Goal: Task Accomplishment & Management: Use online tool/utility

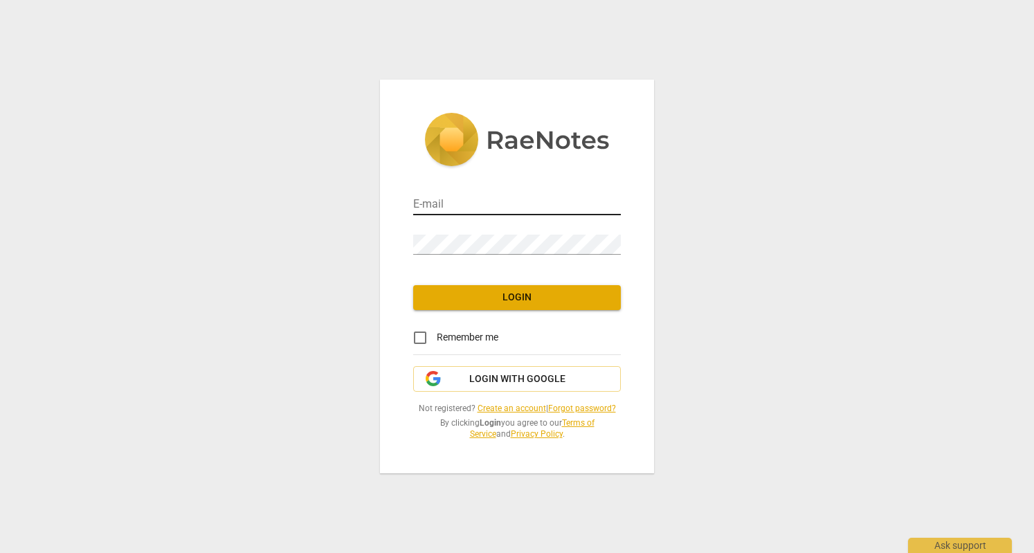
click at [486, 211] on input "email" at bounding box center [517, 205] width 208 height 20
type input "[PERSON_NAME][EMAIL_ADDRESS][DOMAIN_NAME]"
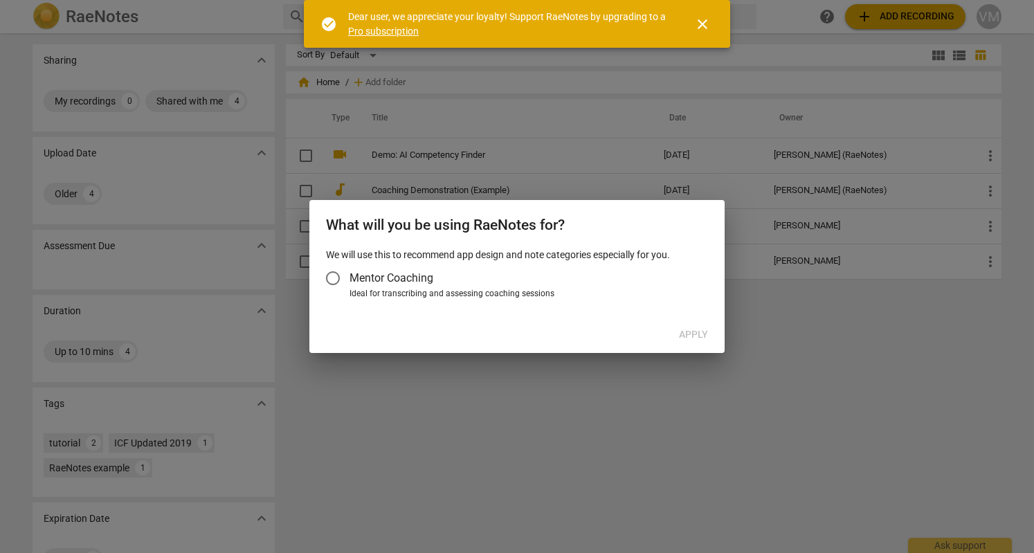
click at [704, 20] on span "close" at bounding box center [702, 24] width 17 height 17
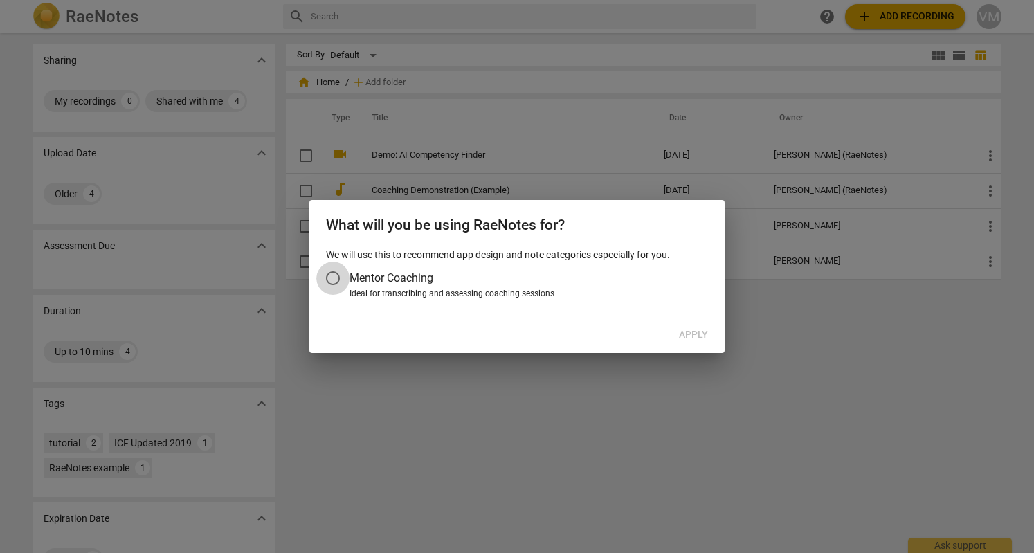
click at [340, 280] on input "Mentor Coaching" at bounding box center [332, 278] width 33 height 33
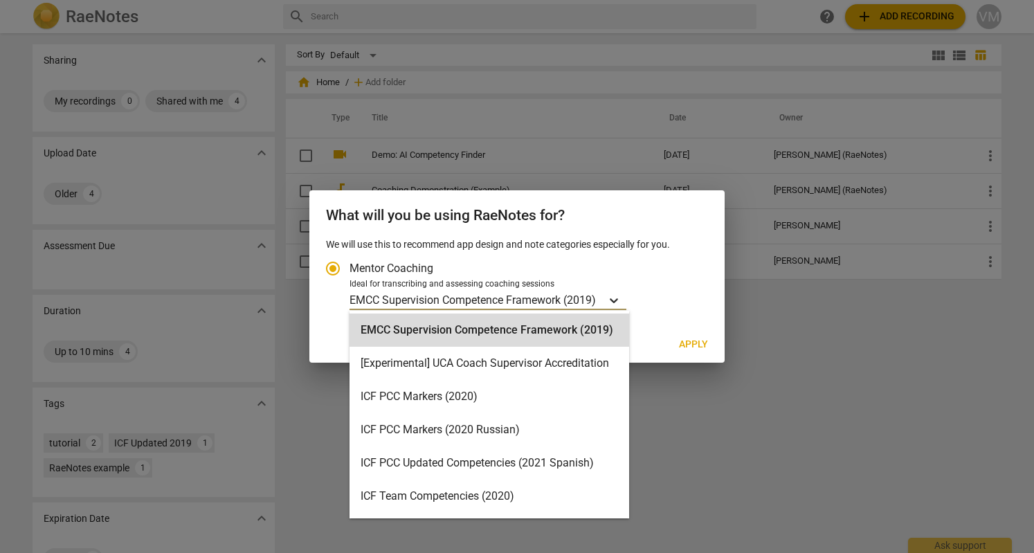
click at [621, 303] on icon "Account type" at bounding box center [614, 300] width 14 height 14
click at [0, 0] on input "Ideal for transcribing and assessing coaching sessions 16 results available. Us…" at bounding box center [0, 0] width 0 height 0
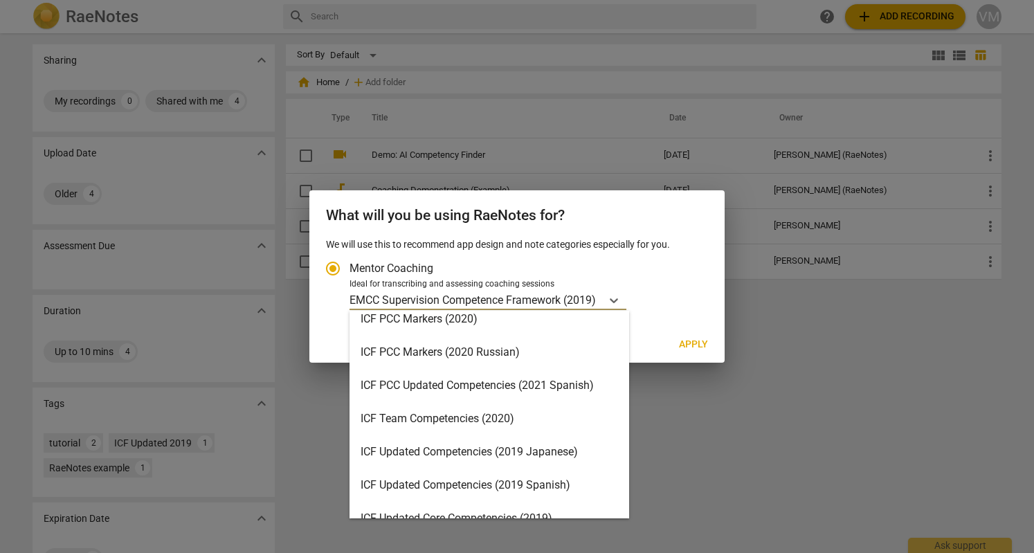
scroll to position [80, 0]
click at [529, 487] on div "ICF Updated Competencies (2019 Spanish)" at bounding box center [489, 482] width 280 height 33
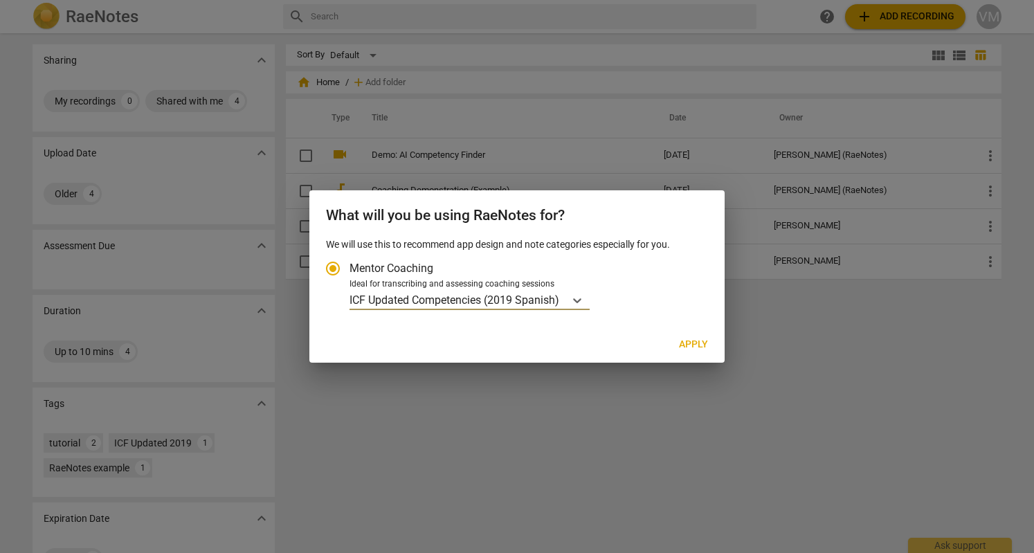
click at [691, 354] on button "Apply" at bounding box center [693, 344] width 51 height 25
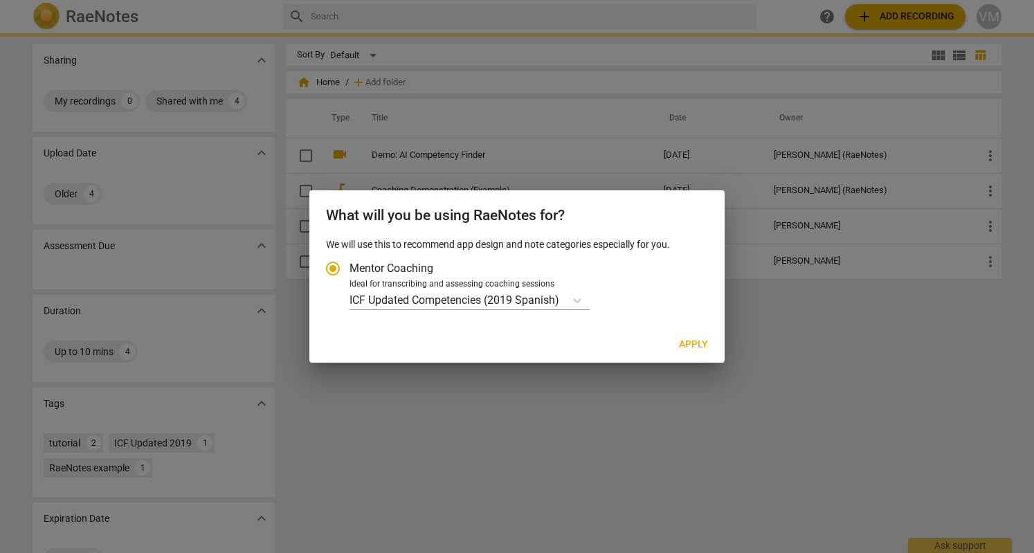
radio input "false"
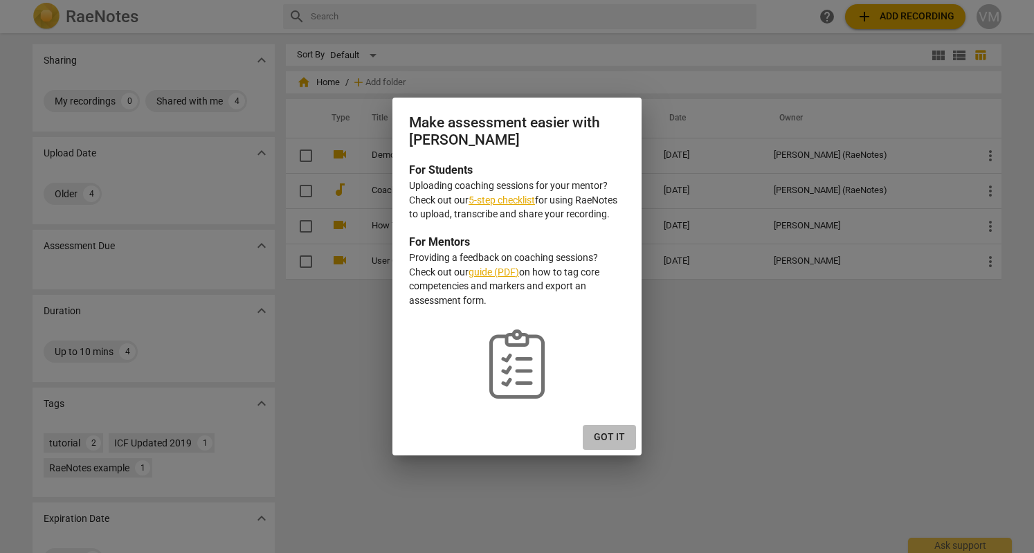
click at [624, 439] on span "Got it" at bounding box center [609, 437] width 31 height 14
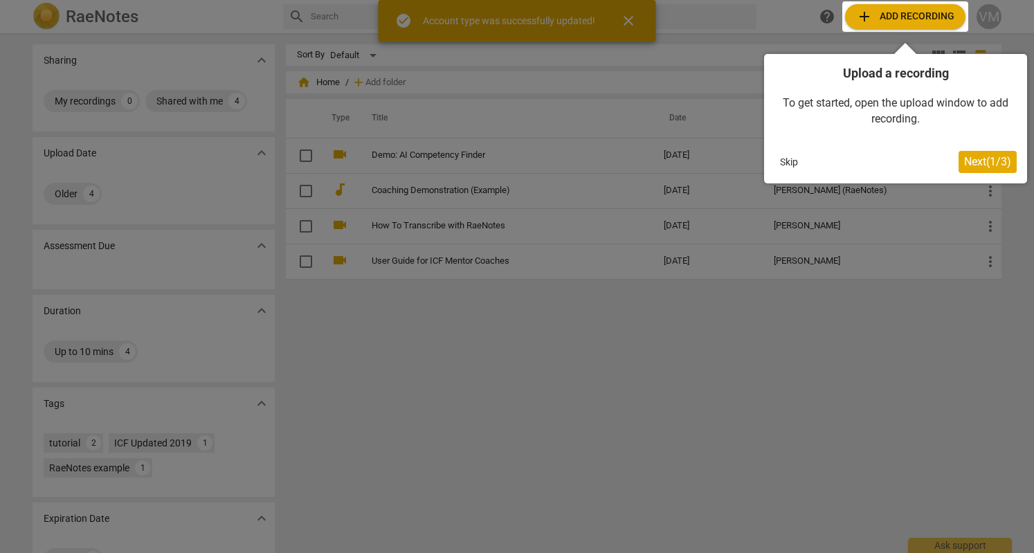
click at [543, 335] on div at bounding box center [517, 276] width 1034 height 553
click at [799, 150] on div "Upload a recording To get started, open the upload window to add recording. Ski…" at bounding box center [895, 118] width 263 height 129
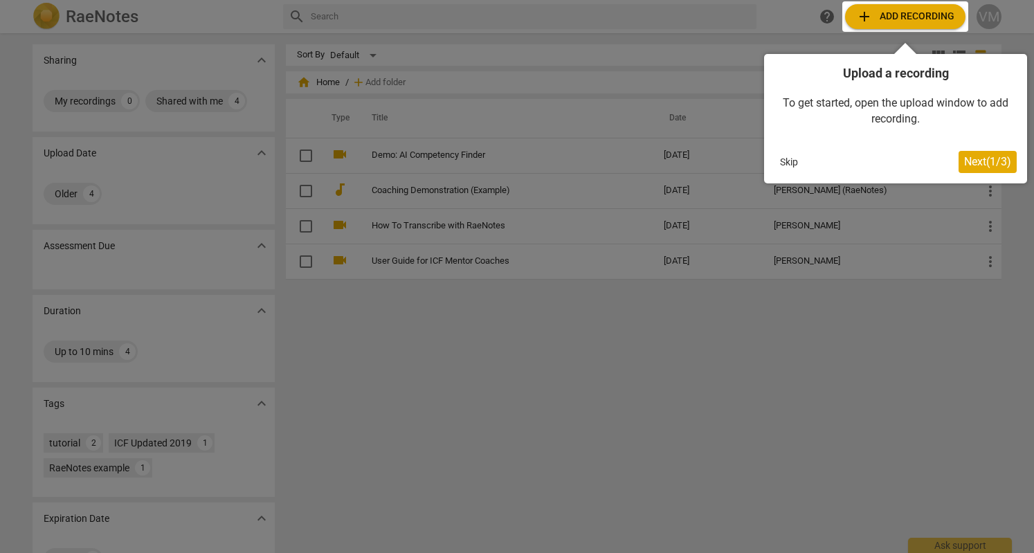
click at [790, 165] on button "Skip" at bounding box center [788, 162] width 29 height 21
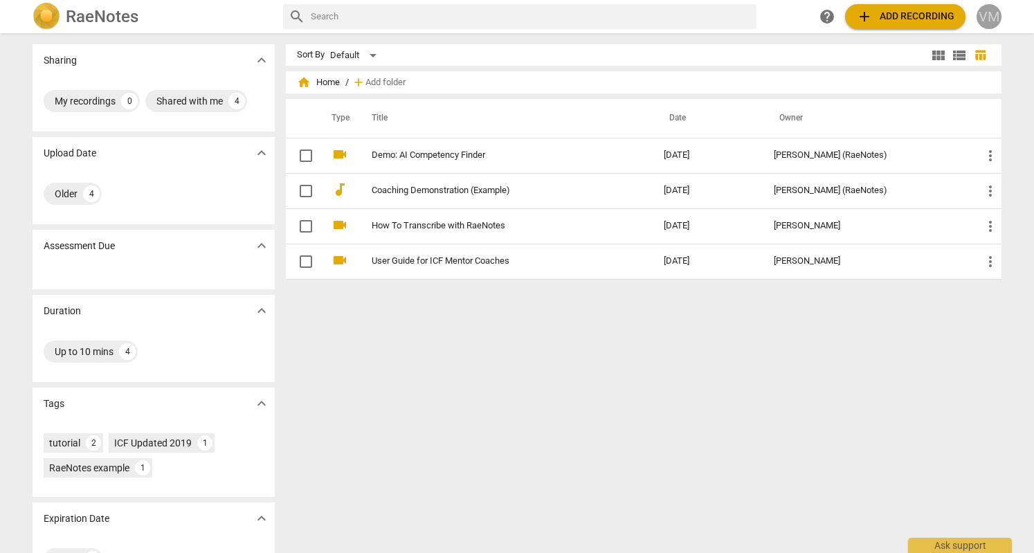
click at [985, 24] on div "VM" at bounding box center [988, 16] width 25 height 25
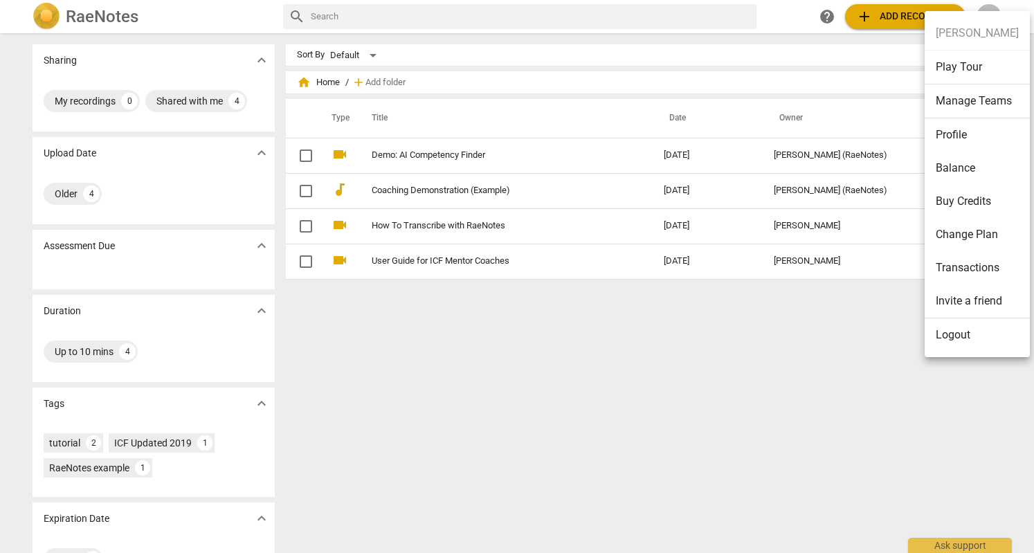
click at [740, 397] on div at bounding box center [517, 276] width 1034 height 553
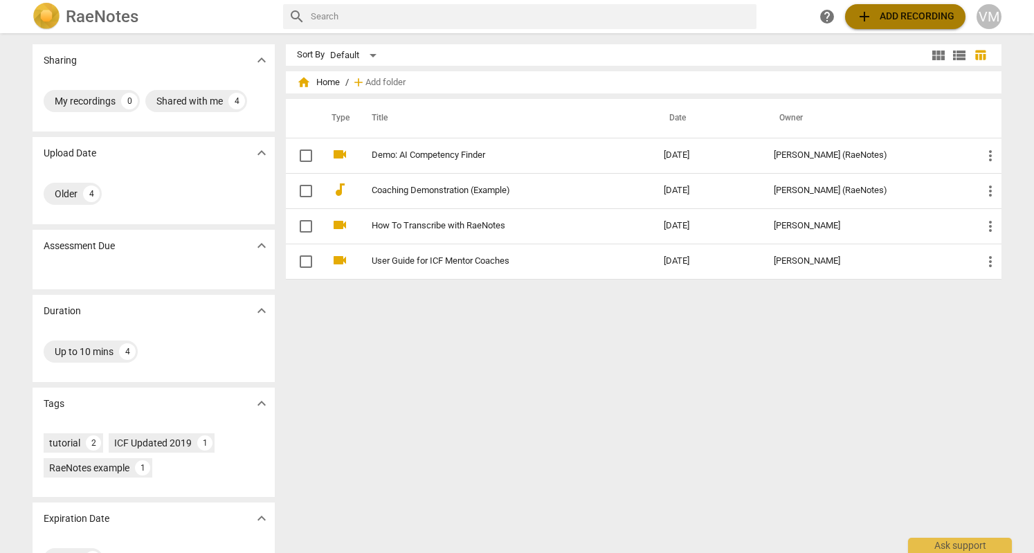
click at [876, 16] on span "add Add recording" at bounding box center [905, 16] width 98 height 17
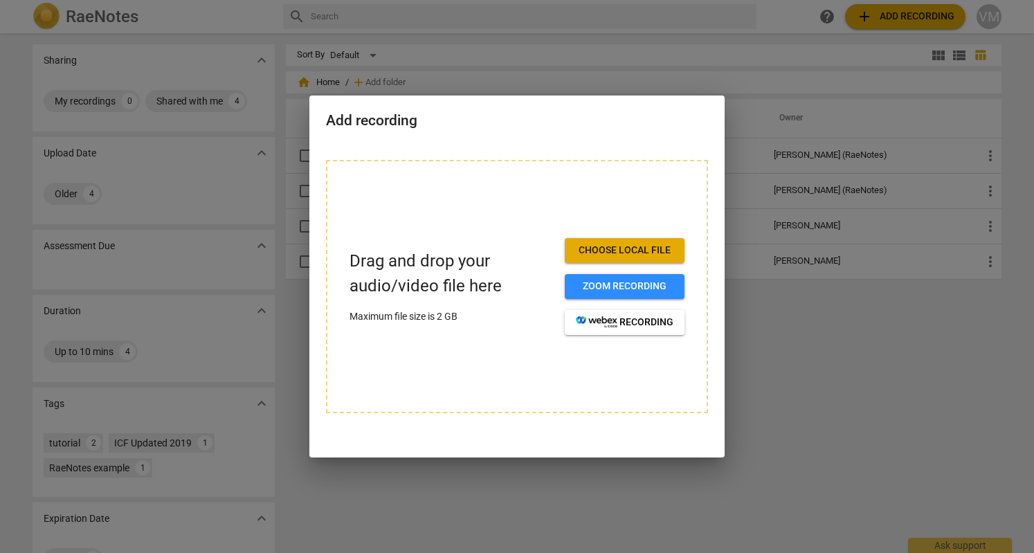
click at [621, 250] on span "Choose local file" at bounding box center [625, 251] width 98 height 14
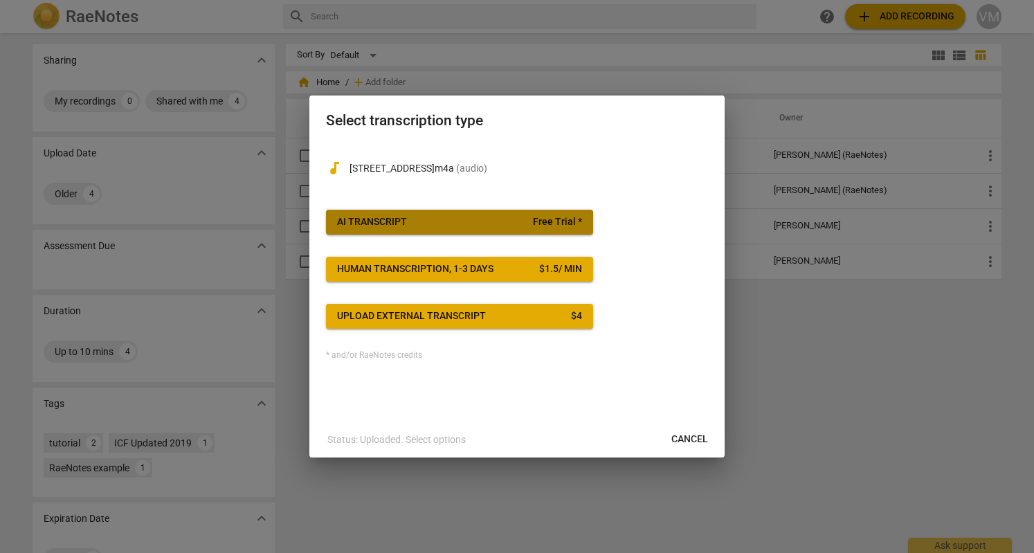
click at [416, 218] on span "AI Transcript Free Trial *" at bounding box center [459, 222] width 245 height 14
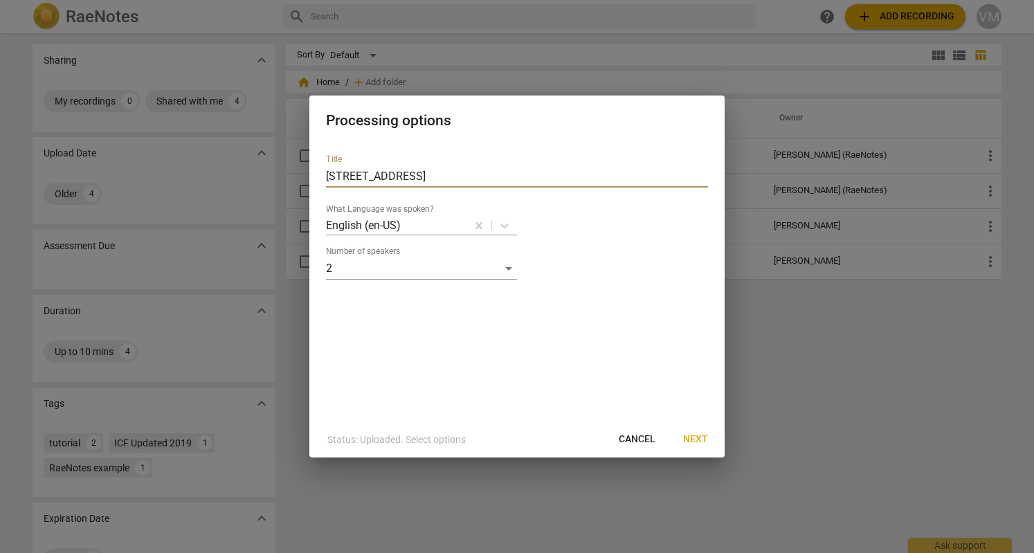
click at [453, 174] on input "[STREET_ADDRESS]" at bounding box center [517, 176] width 382 height 22
type input "C"
type input "Cruzada 1"
click at [439, 233] on div at bounding box center [433, 225] width 63 height 16
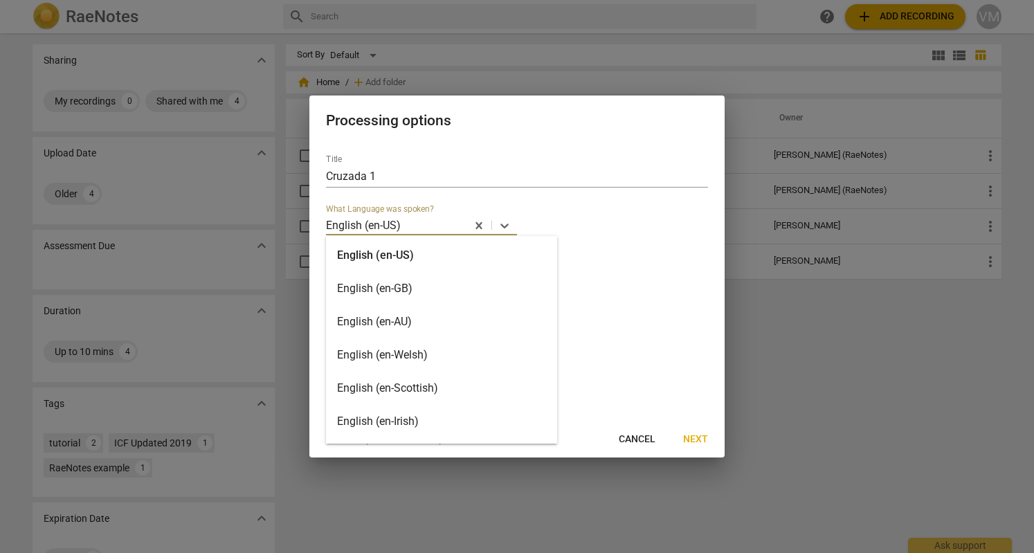
click at [511, 258] on div "English (en-US) English (en-GB) English (en-AU) English (en-Welsh) English (en-…" at bounding box center [441, 340] width 231 height 208
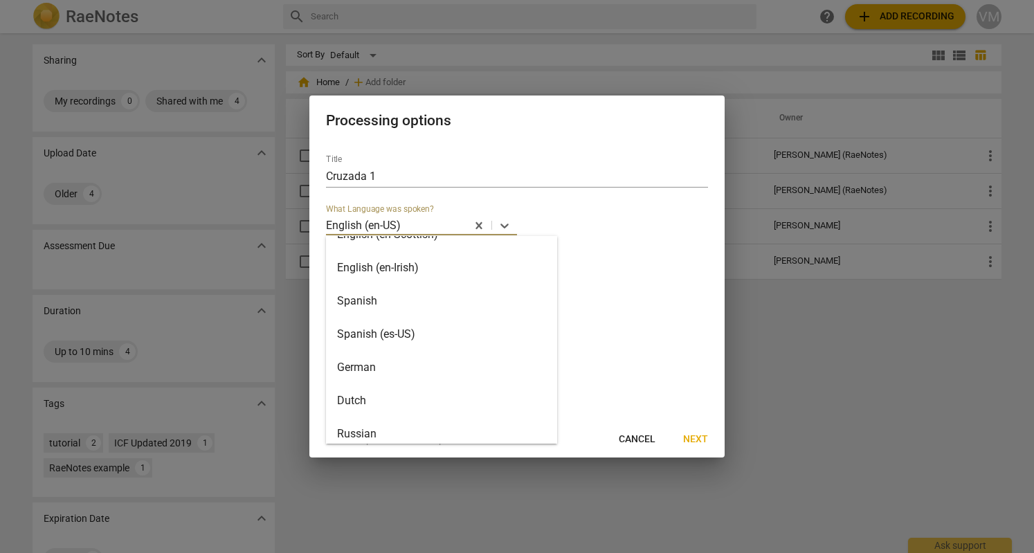
scroll to position [156, 0]
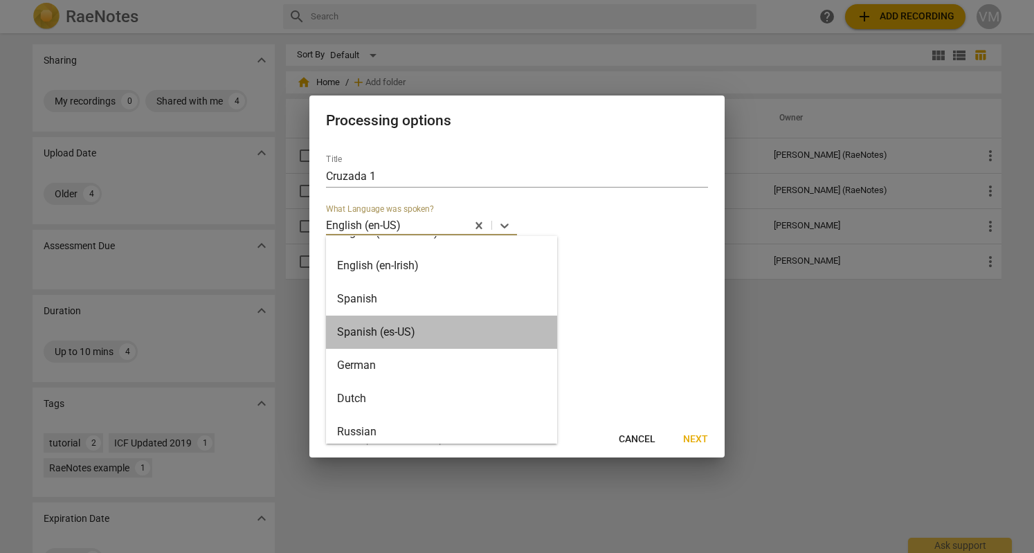
click at [454, 326] on div "Spanish (es-US)" at bounding box center [441, 332] width 231 height 33
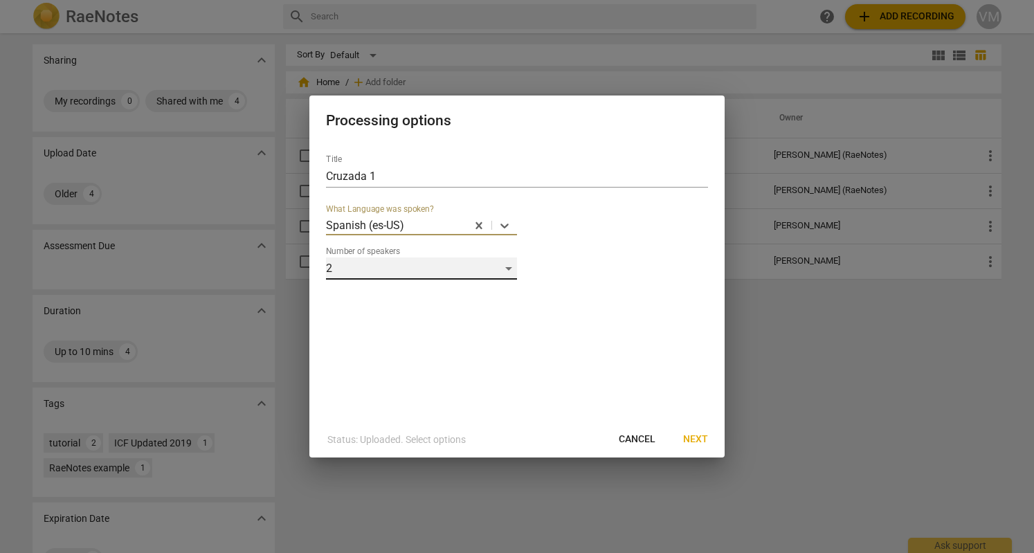
click at [508, 273] on div "2" at bounding box center [421, 268] width 191 height 22
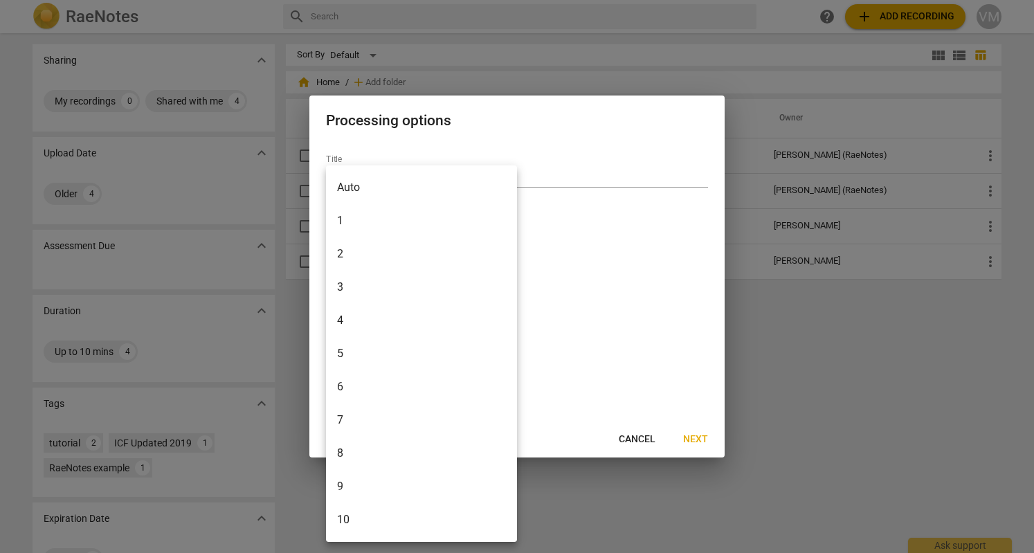
click at [349, 257] on li "2" at bounding box center [421, 253] width 191 height 33
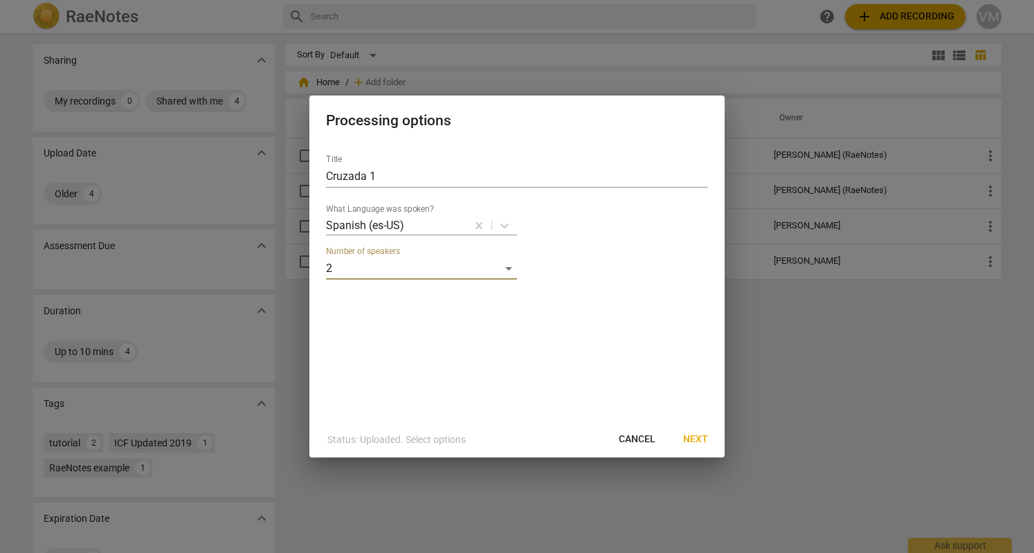
click at [693, 439] on span "Next" at bounding box center [695, 439] width 25 height 14
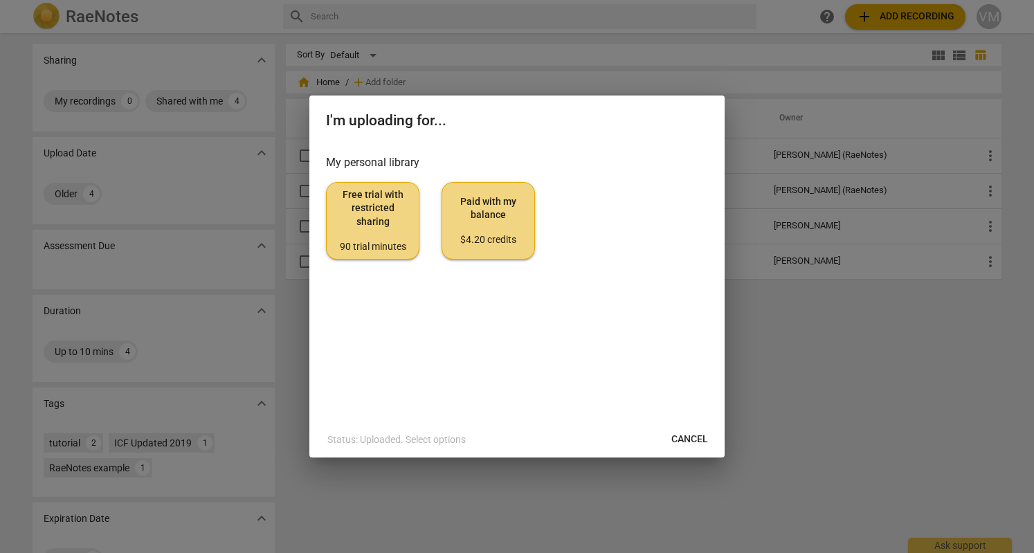
click at [392, 246] on div "90 trial minutes" at bounding box center [373, 247] width 70 height 14
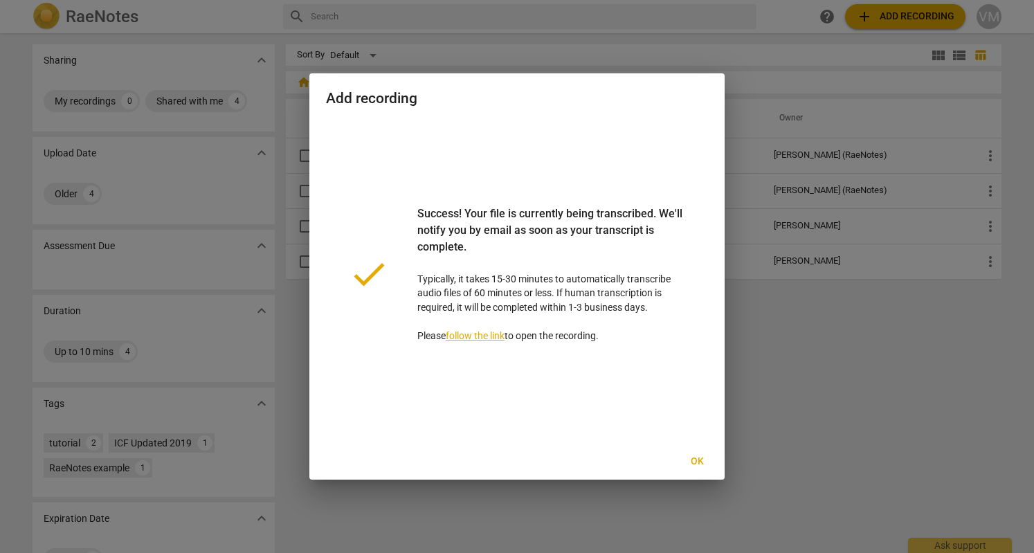
click at [705, 467] on span "Ok" at bounding box center [697, 462] width 22 height 14
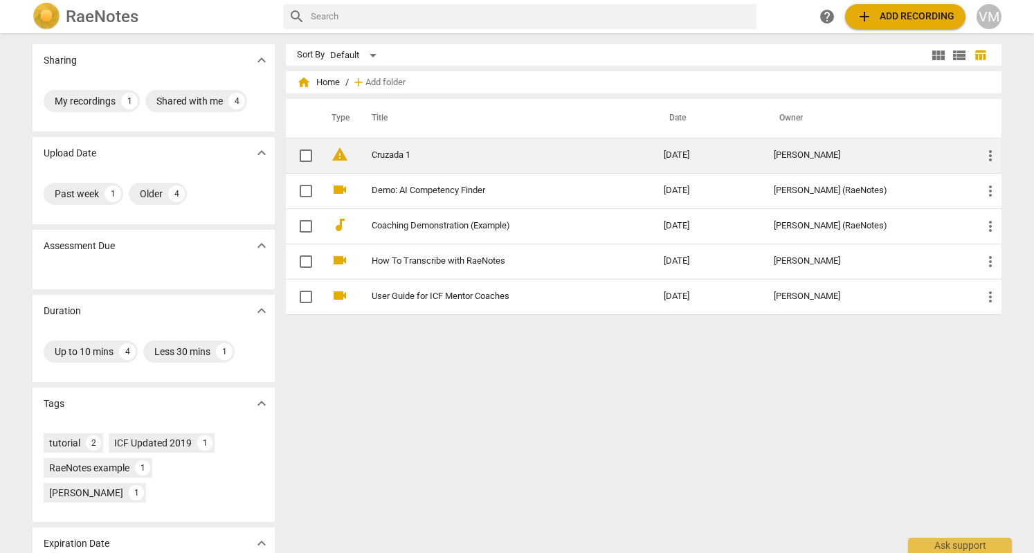
click at [399, 150] on link "Cruzada 1" at bounding box center [493, 155] width 242 height 10
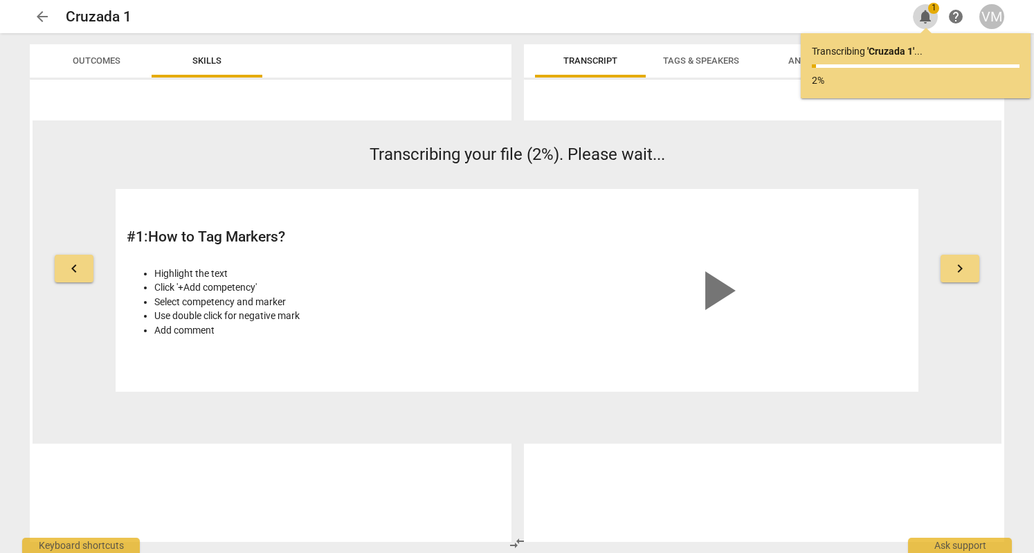
click at [929, 20] on span "notifications" at bounding box center [925, 16] width 17 height 17
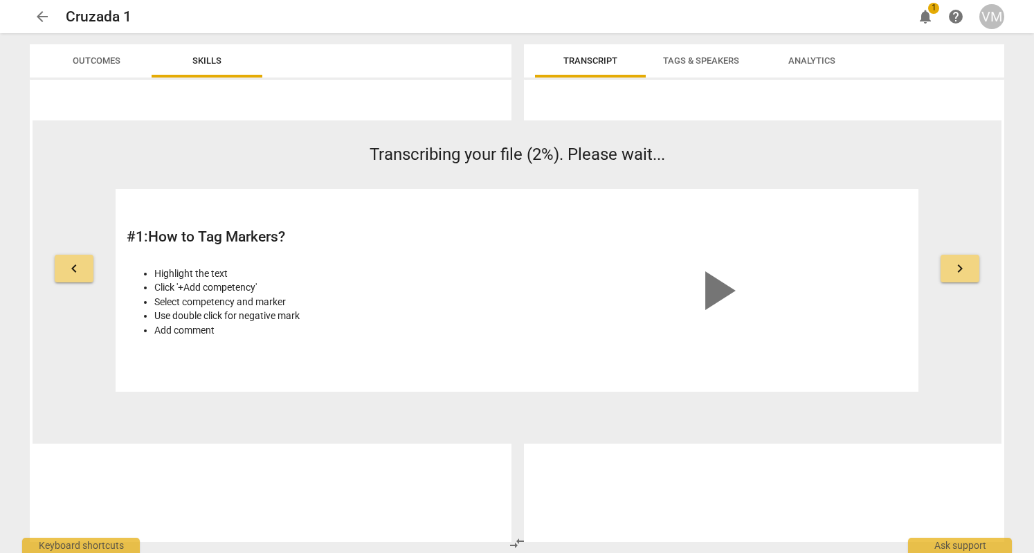
click at [929, 20] on span "notifications" at bounding box center [925, 16] width 17 height 17
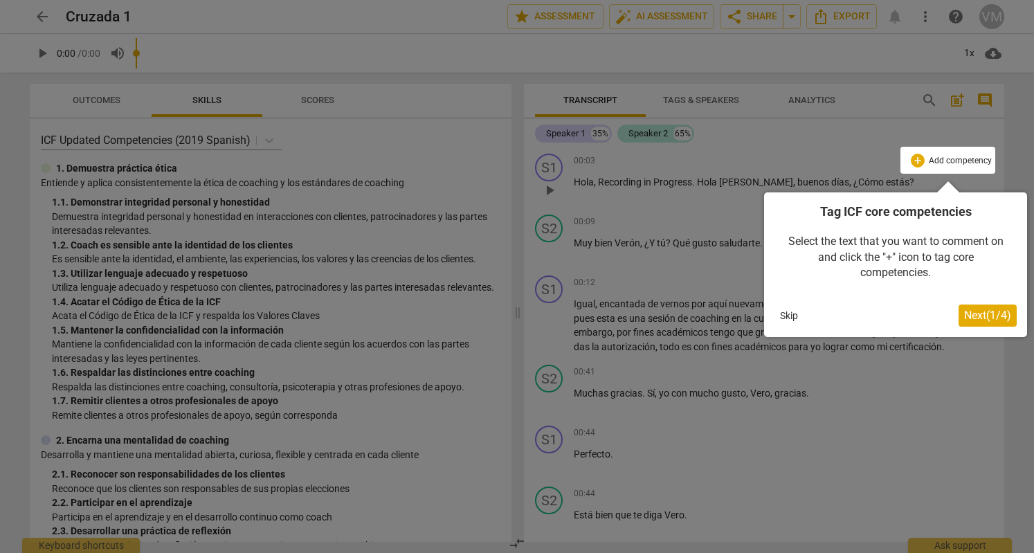
click at [935, 161] on div at bounding box center [947, 160] width 95 height 27
click at [916, 163] on div at bounding box center [947, 160] width 95 height 27
click at [982, 320] on span "Next ( 1 / 4 )" at bounding box center [987, 315] width 47 height 13
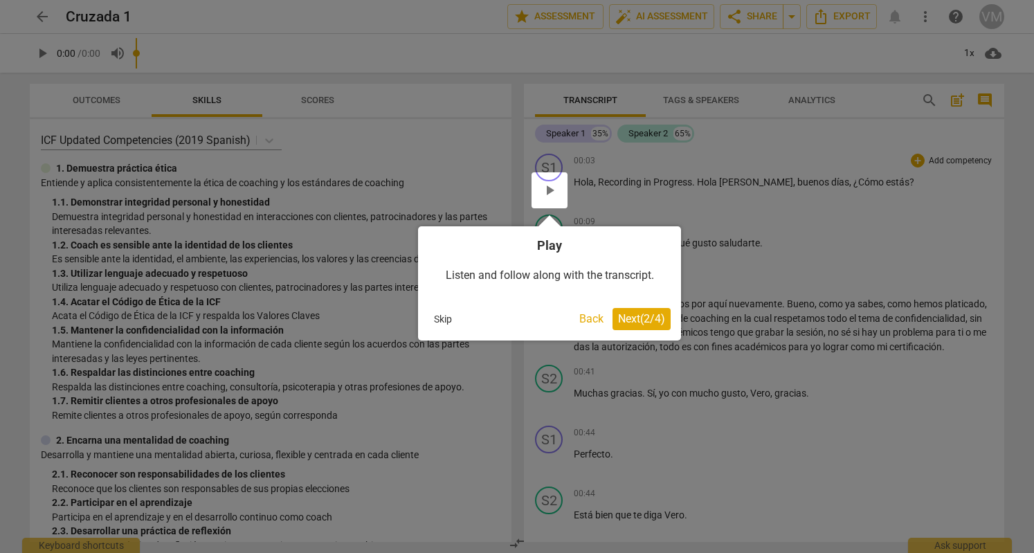
click at [635, 316] on span "Next ( 2 / 4 )" at bounding box center [641, 318] width 47 height 13
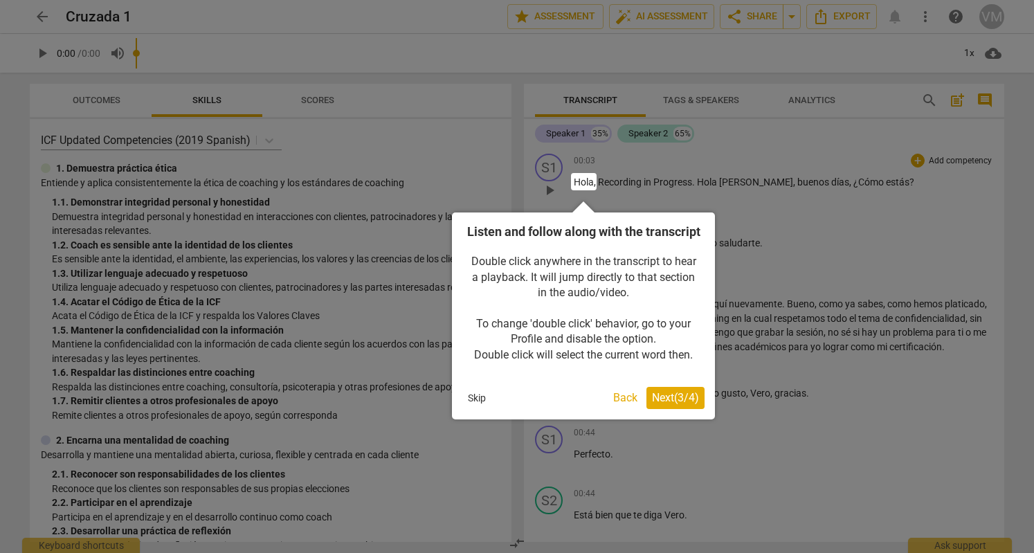
click at [668, 404] on span "Next ( 3 / 4 )" at bounding box center [675, 397] width 47 height 13
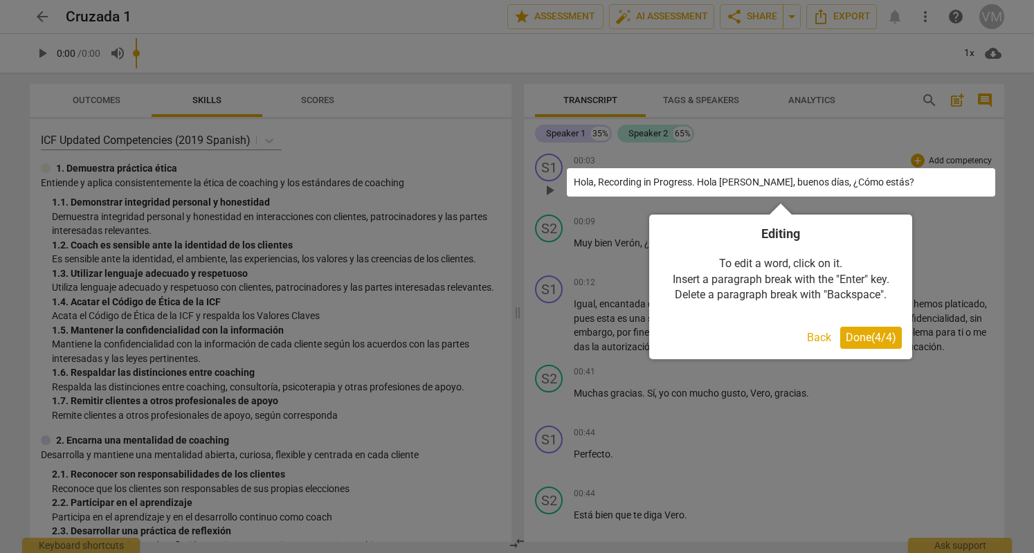
click at [864, 340] on span "Done ( 4 / 4 )" at bounding box center [871, 337] width 51 height 13
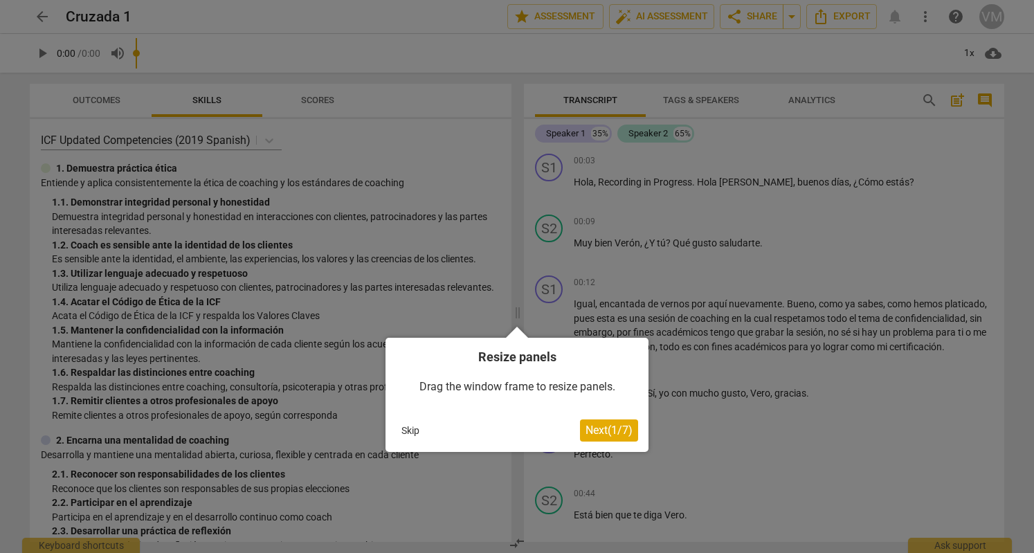
click at [613, 432] on span "Next ( 1 / 7 )" at bounding box center [608, 429] width 47 height 13
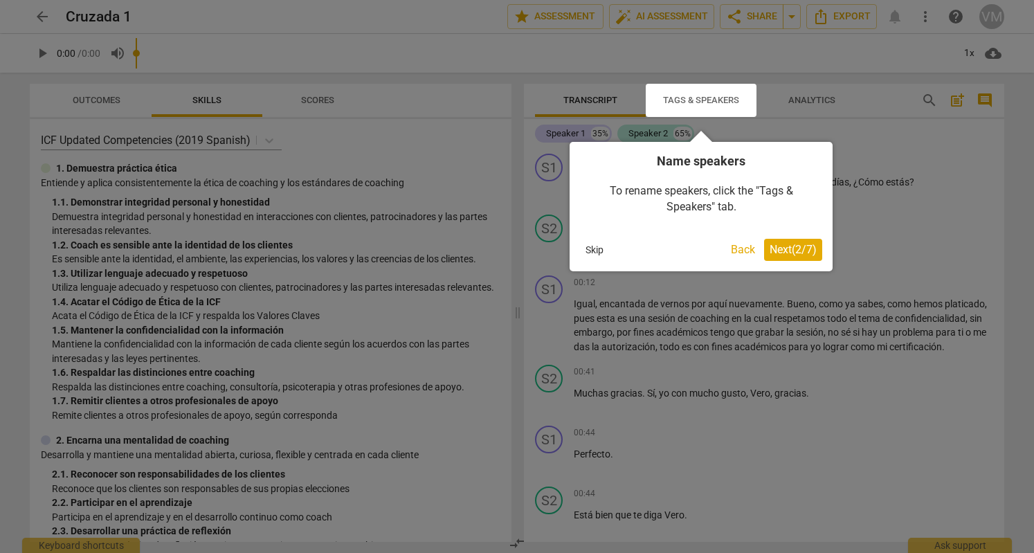
click at [801, 248] on span "Next ( 2 / 7 )" at bounding box center [792, 249] width 47 height 13
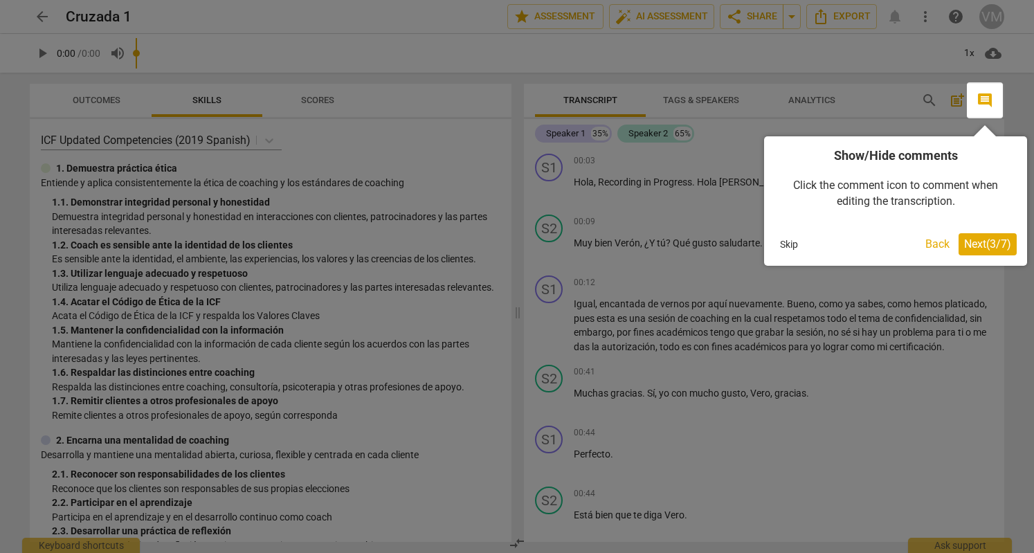
click at [975, 246] on span "Next ( 3 / 7 )" at bounding box center [987, 243] width 47 height 13
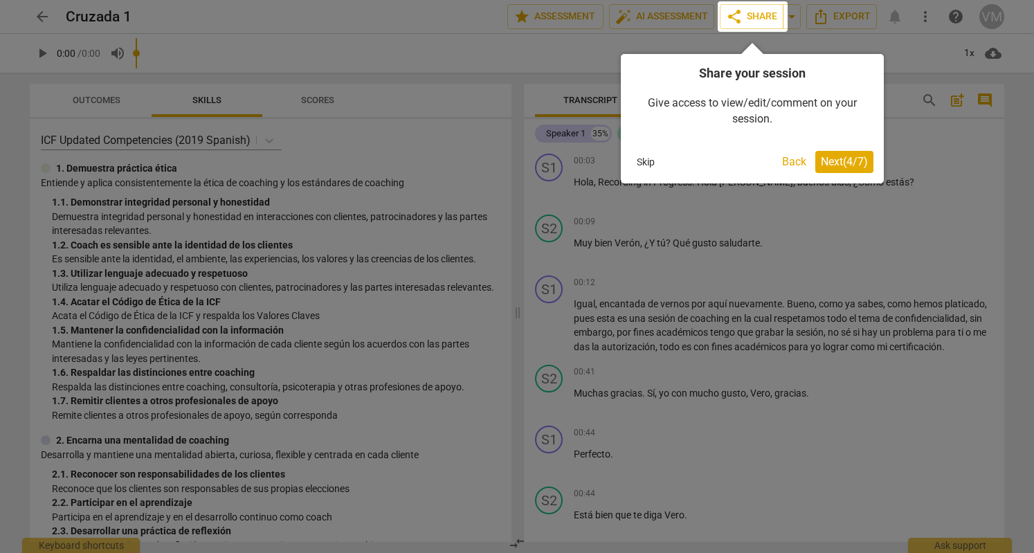
click at [857, 156] on span "Next ( 4 / 7 )" at bounding box center [844, 161] width 47 height 13
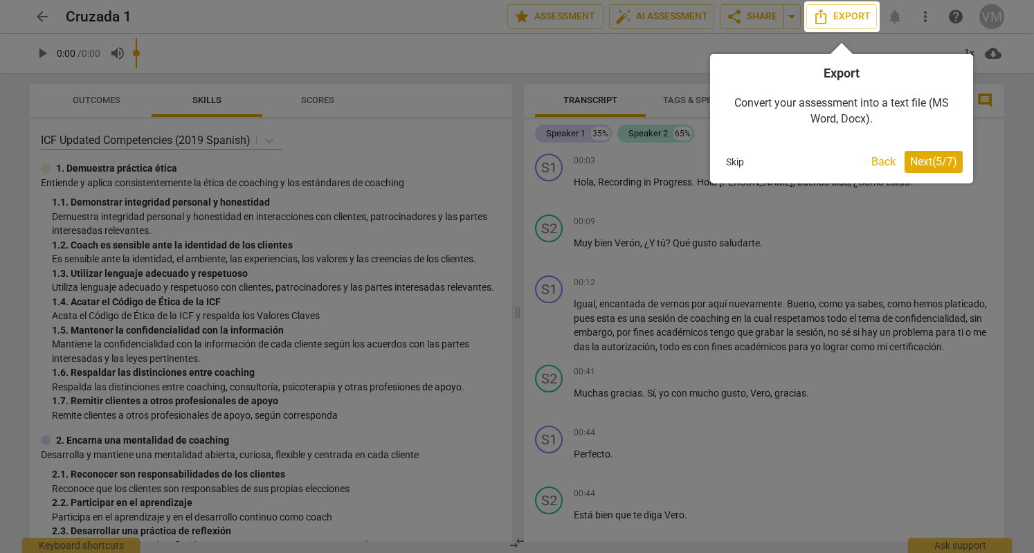
click at [921, 160] on span "Next ( 5 / 7 )" at bounding box center [933, 161] width 47 height 13
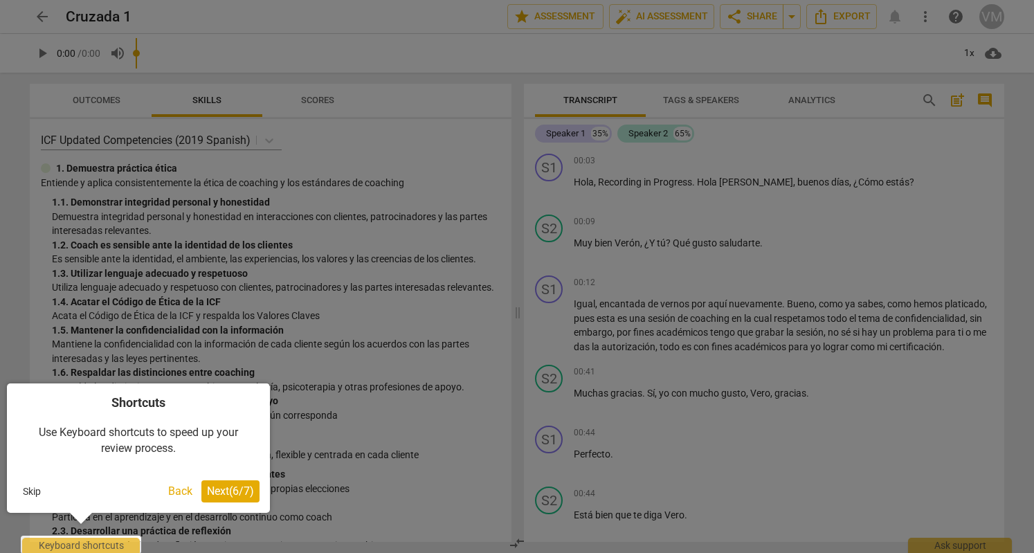
click at [235, 499] on button "Next ( 6 / 7 )" at bounding box center [230, 491] width 58 height 22
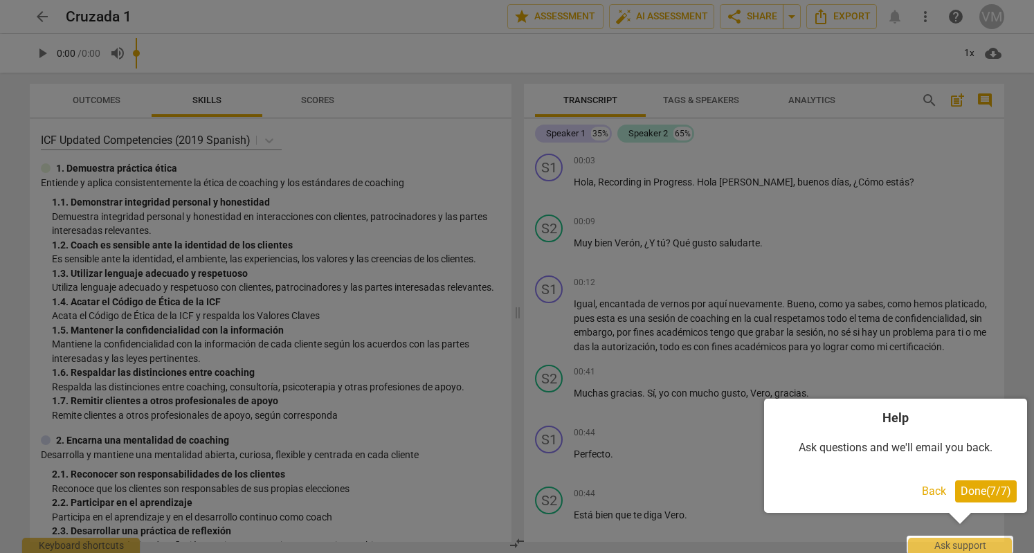
click at [972, 489] on span "Done ( 7 / 7 )" at bounding box center [985, 490] width 51 height 13
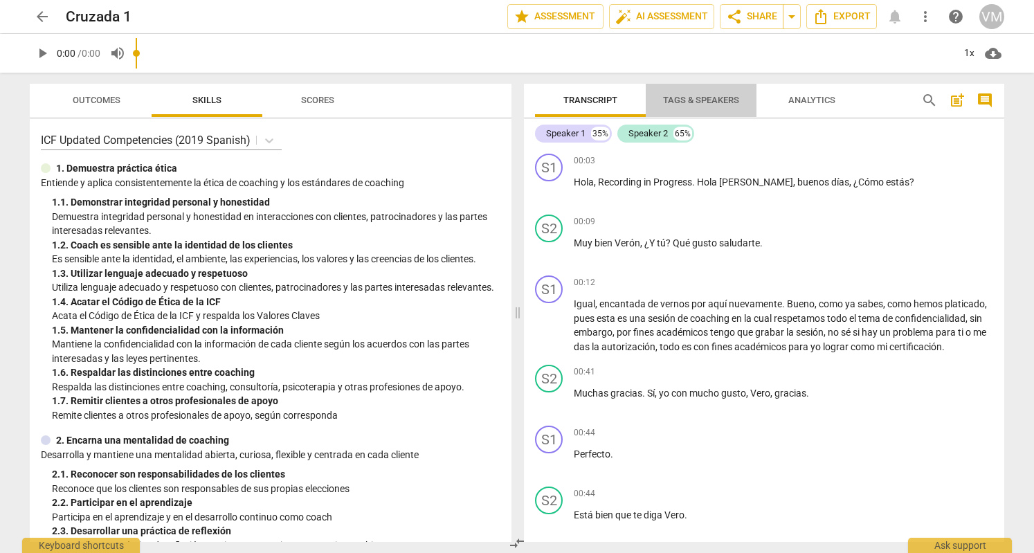
click at [713, 98] on span "Tags & Speakers" at bounding box center [701, 100] width 76 height 10
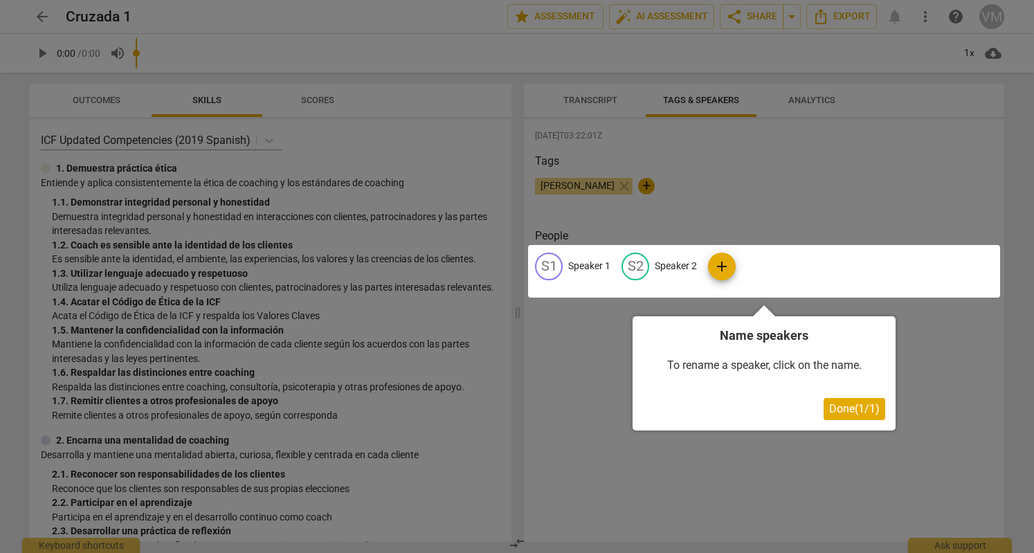
click at [569, 269] on div at bounding box center [764, 271] width 472 height 53
click at [854, 415] on button "Done ( 1 / 1 )" at bounding box center [854, 409] width 62 height 22
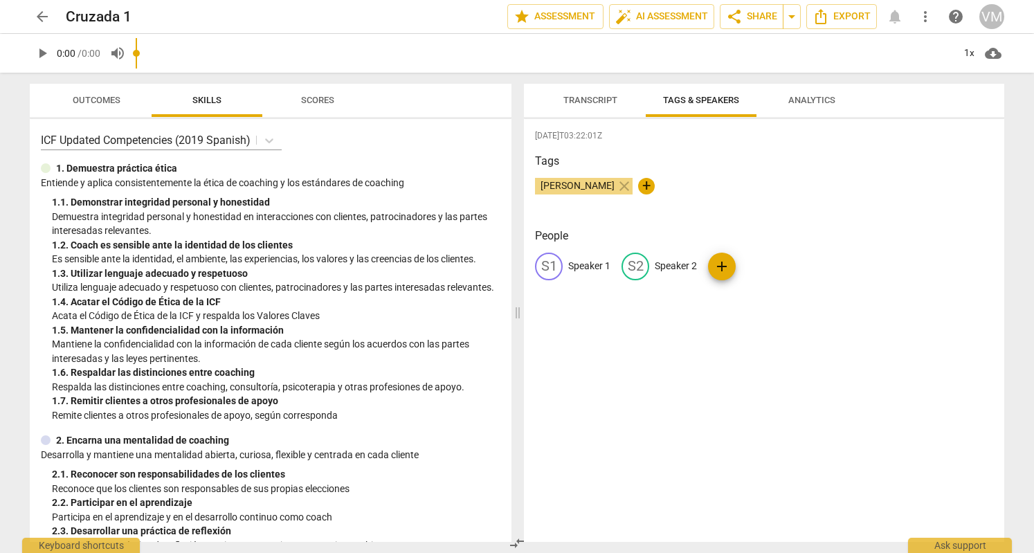
click at [587, 98] on span "Transcript" at bounding box center [590, 100] width 54 height 10
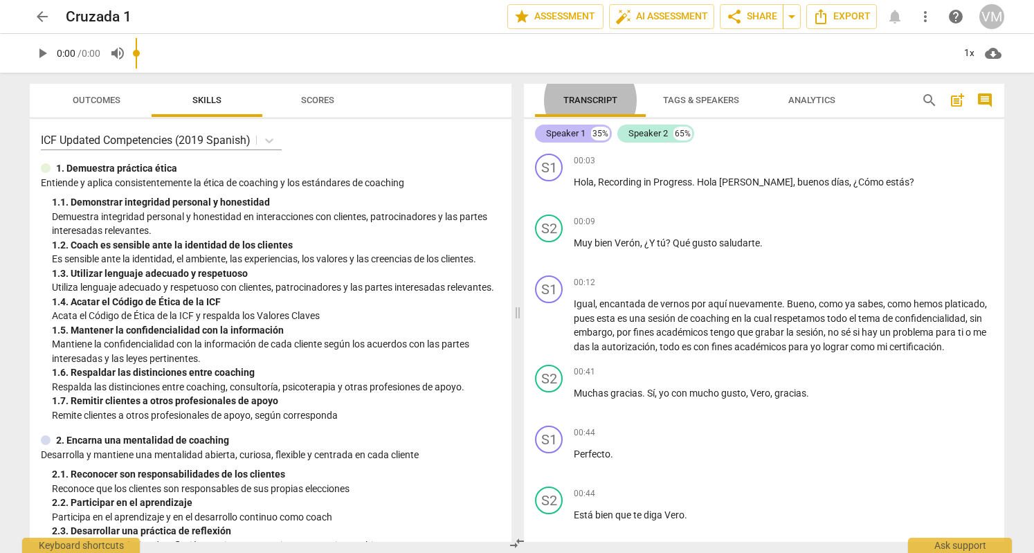
click at [566, 139] on div "Speaker 1" at bounding box center [565, 134] width 39 height 14
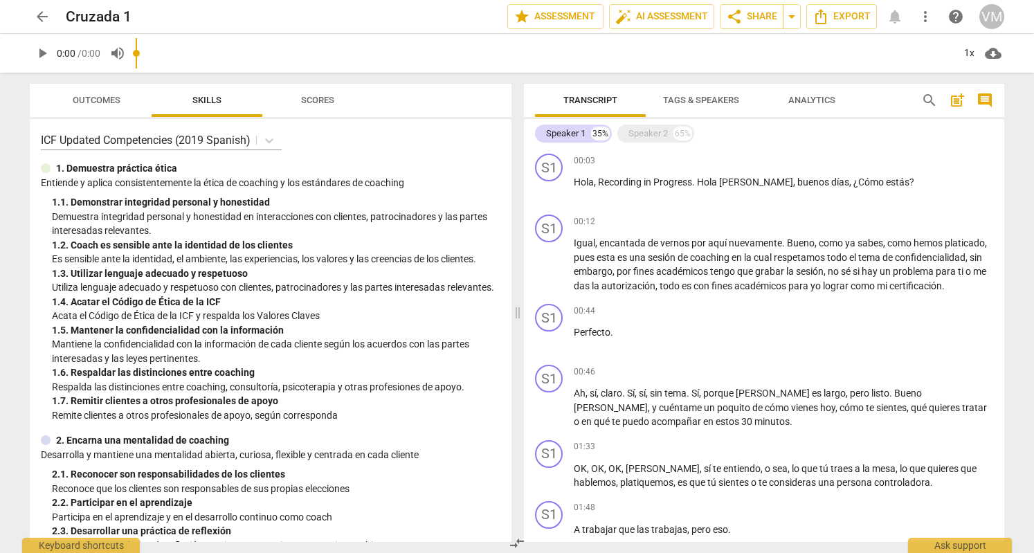
click at [680, 102] on span "Tags & Speakers" at bounding box center [701, 100] width 76 height 10
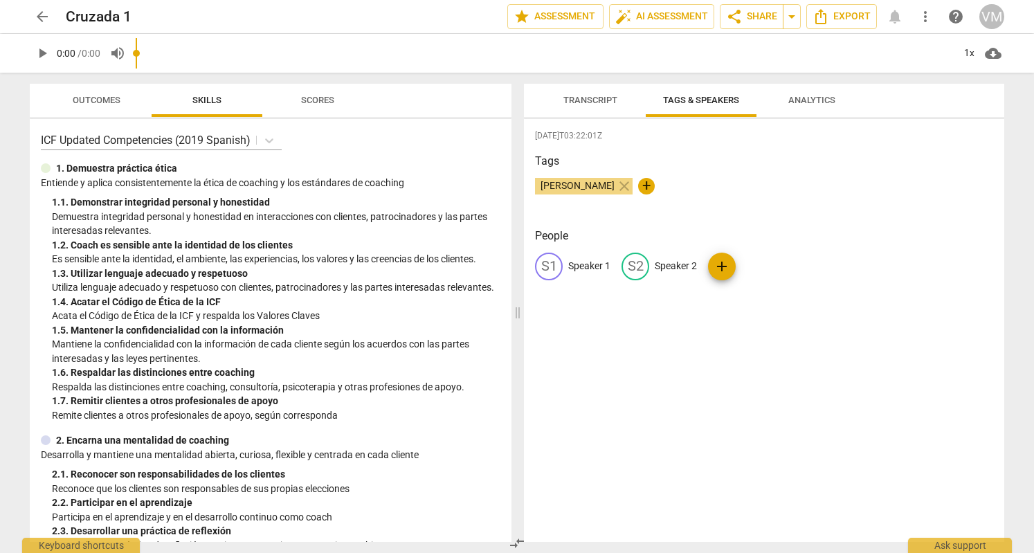
click at [578, 268] on p "Speaker 1" at bounding box center [589, 266] width 42 height 15
type input "V"
type input "Coach"
click at [762, 267] on p "Speaker 2" at bounding box center [766, 266] width 42 height 15
type input "Coachee"
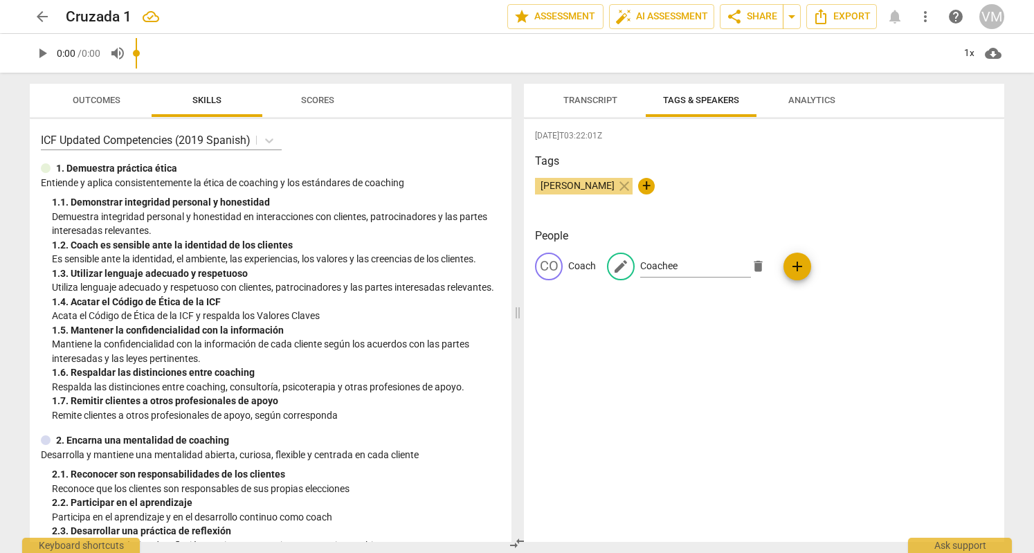
click at [770, 316] on div "[DATE]T03:22:01Z Tags [PERSON_NAME] close + People CO Coach edit Coachee delete…" at bounding box center [764, 330] width 480 height 423
click at [810, 101] on span "Analytics" at bounding box center [811, 100] width 47 height 10
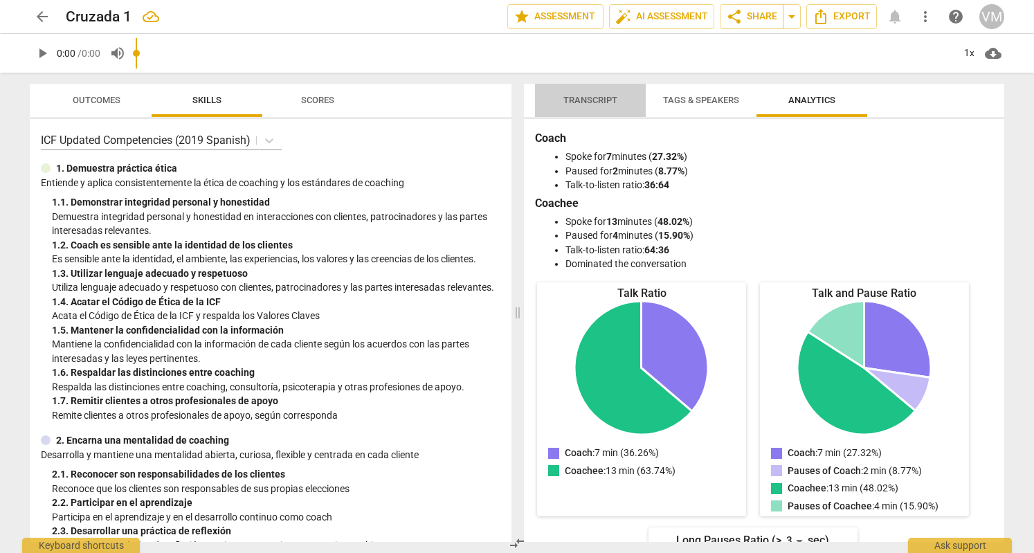
click at [588, 92] on span "Transcript" at bounding box center [590, 100] width 87 height 19
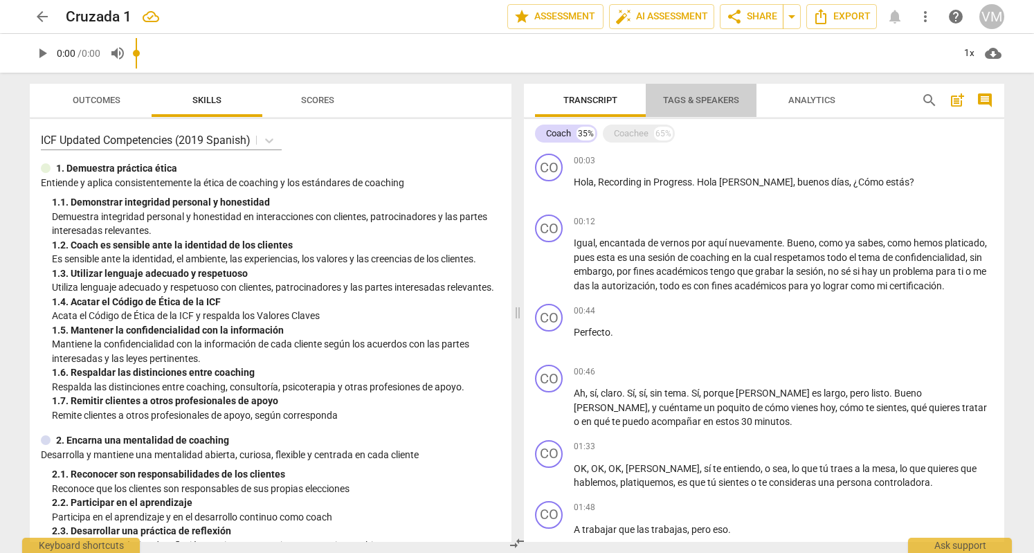
click at [691, 102] on span "Tags & Speakers" at bounding box center [701, 100] width 76 height 10
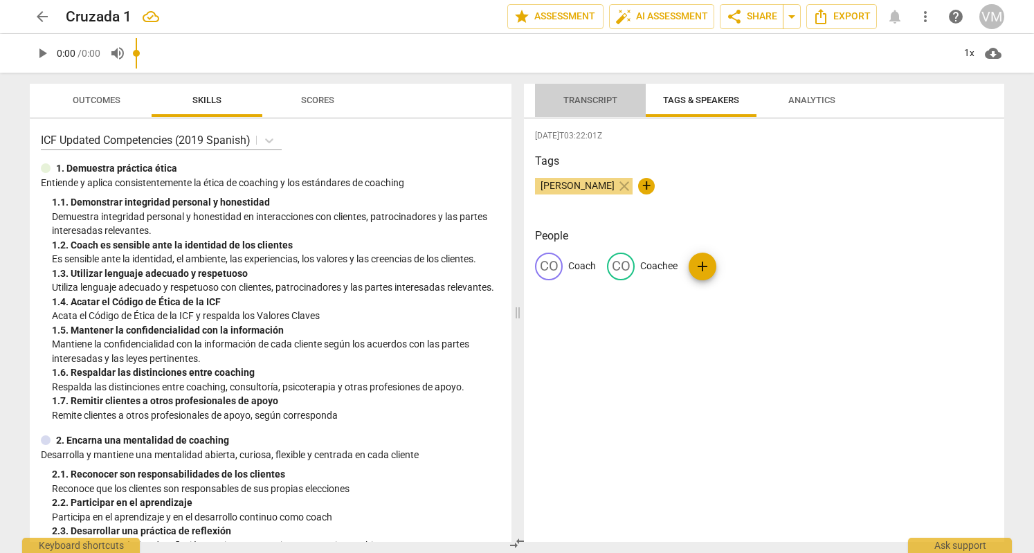
click at [583, 110] on button "Transcript" at bounding box center [590, 100] width 111 height 33
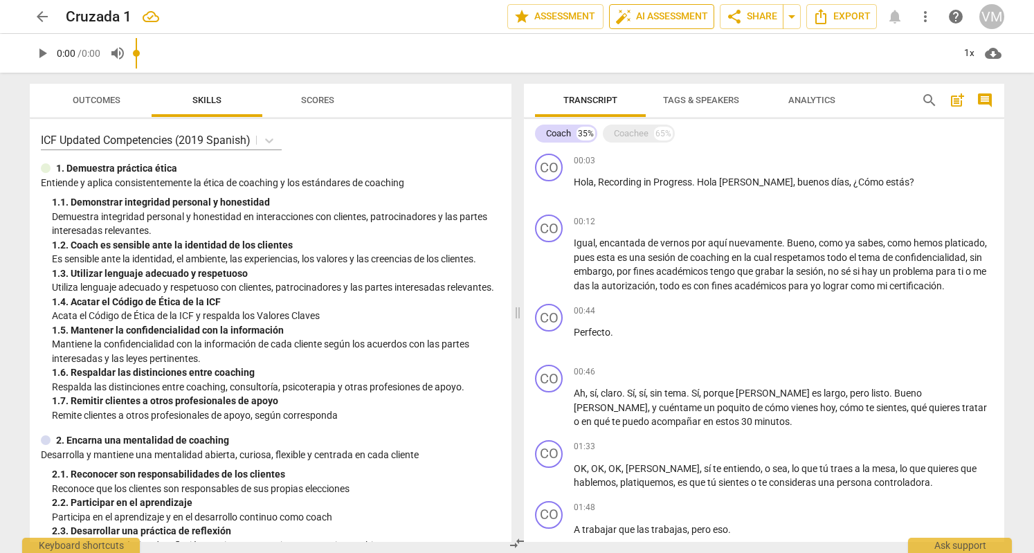
click at [659, 21] on span "auto_fix_high AI Assessment" at bounding box center [661, 16] width 93 height 17
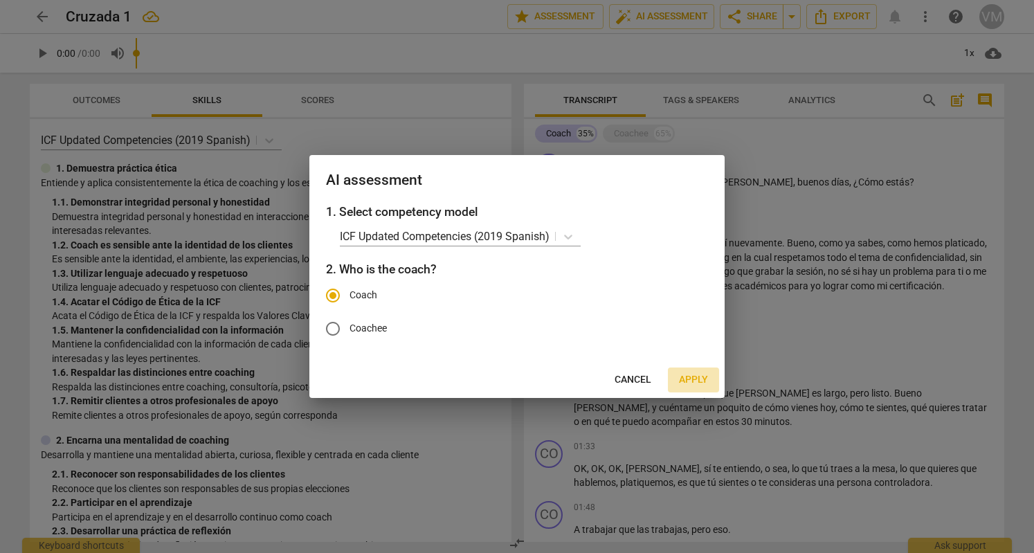
click at [691, 378] on span "Apply" at bounding box center [693, 380] width 29 height 14
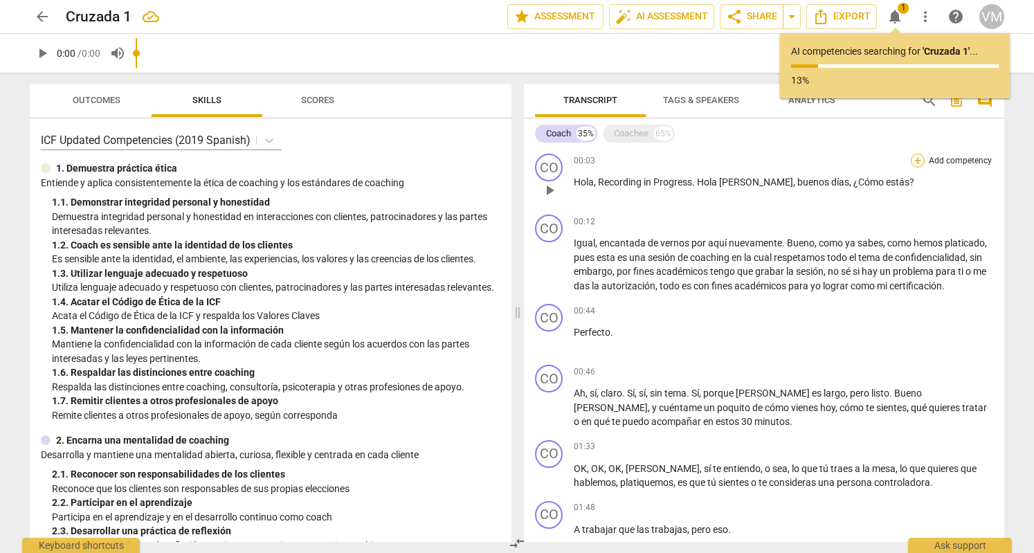
click at [915, 161] on div "+" at bounding box center [918, 161] width 14 height 14
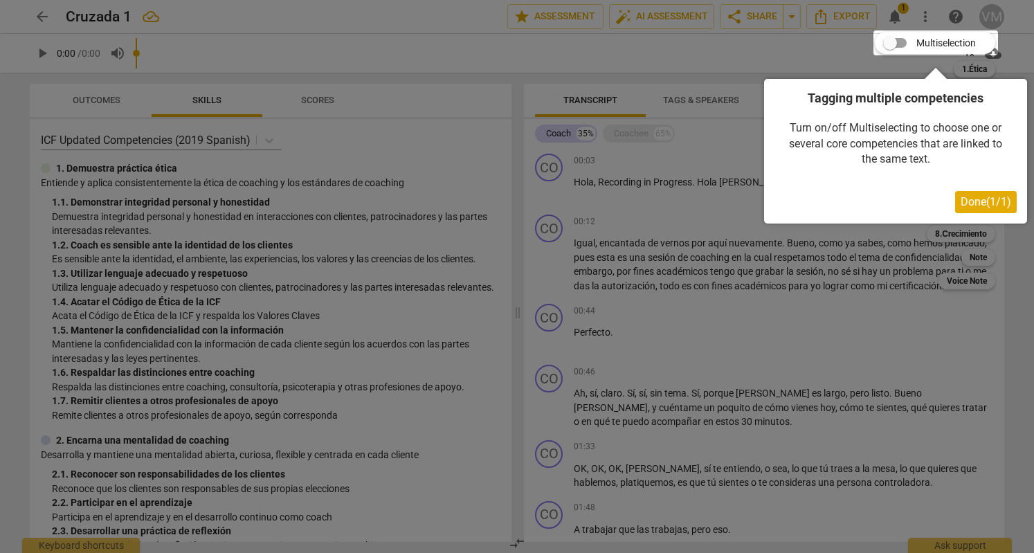
click at [994, 205] on span "Done ( 1 / 1 )" at bounding box center [985, 201] width 51 height 13
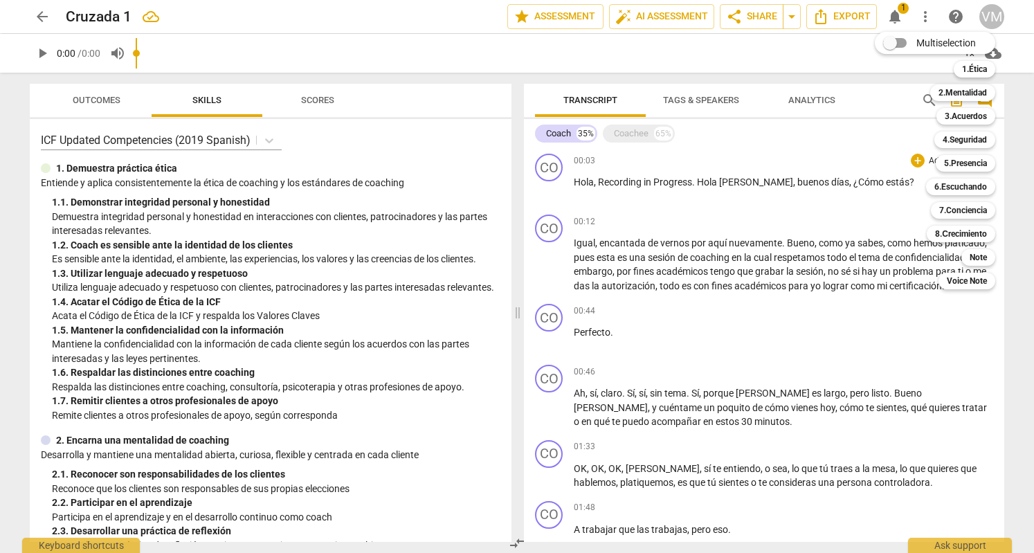
click at [937, 321] on div at bounding box center [517, 276] width 1034 height 553
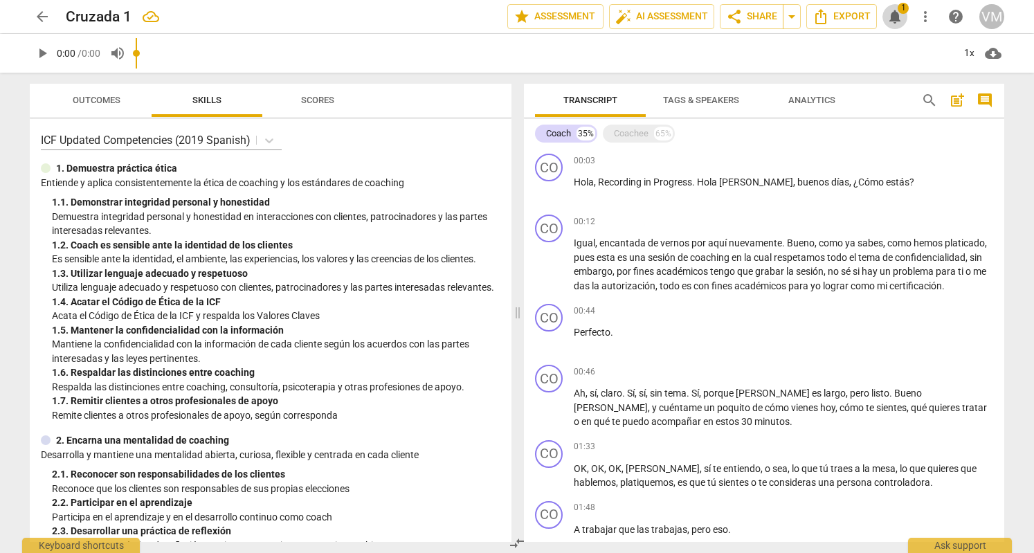
click at [893, 24] on span "notifications" at bounding box center [894, 16] width 17 height 17
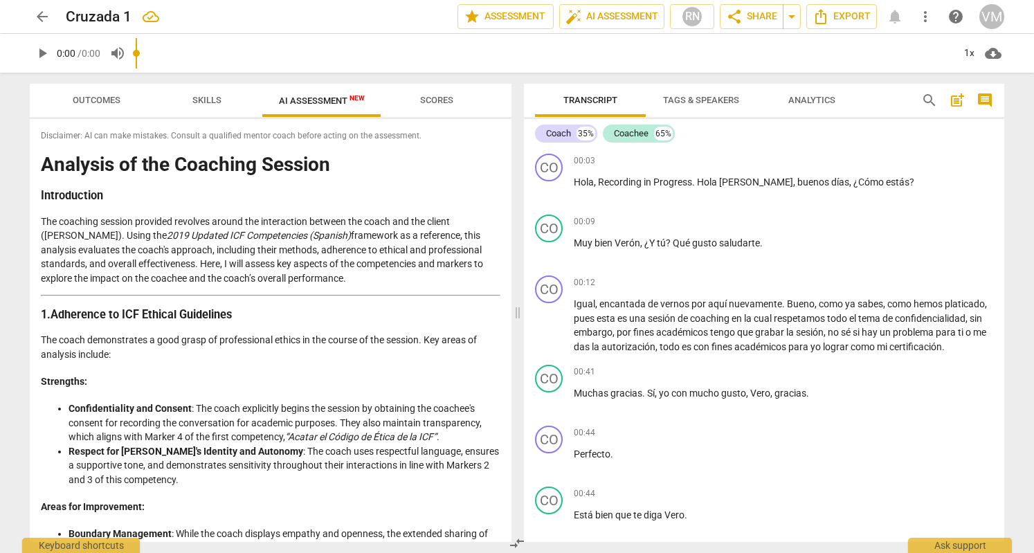
click at [304, 110] on button "AI Assessment New" at bounding box center [321, 100] width 119 height 33
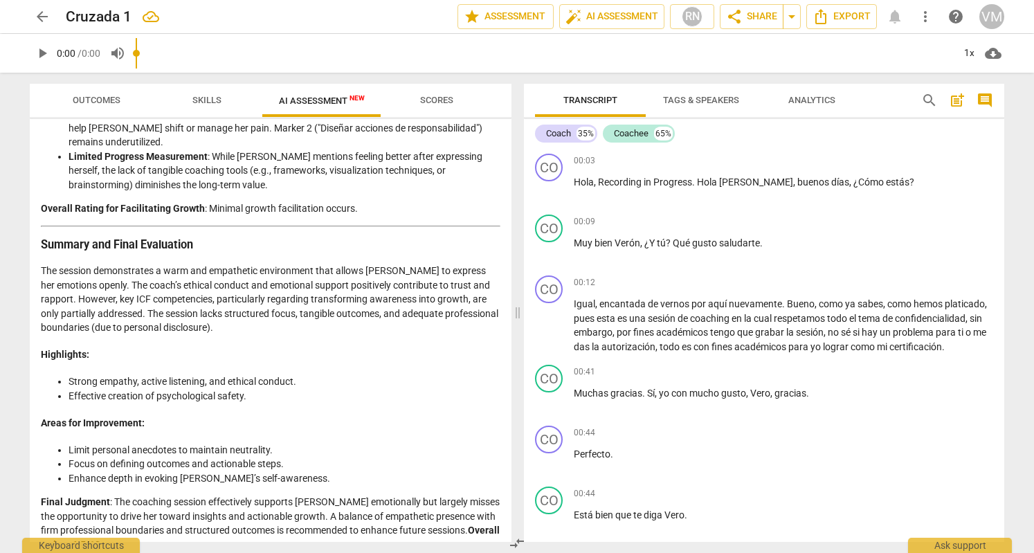
scroll to position [2371, 0]
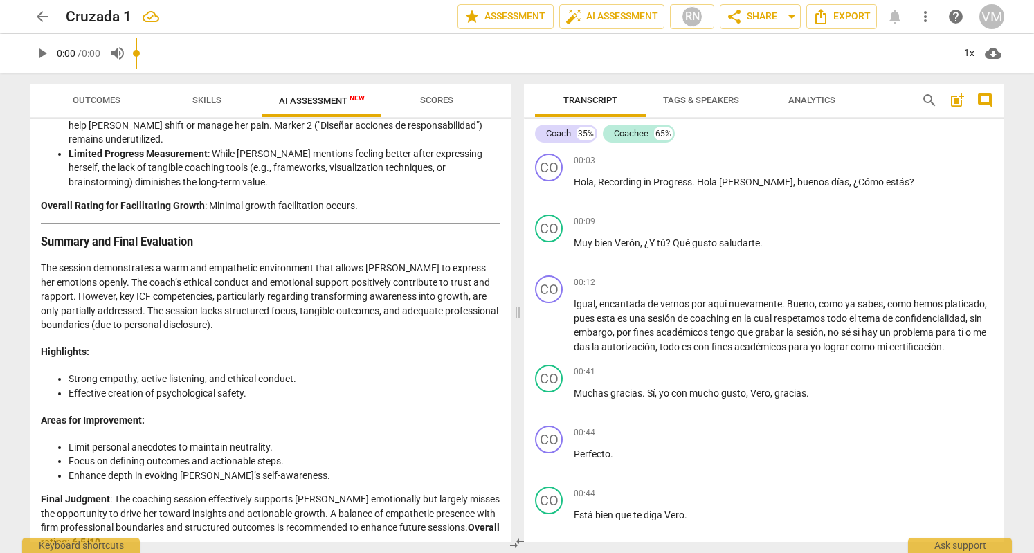
click at [487, 546] on div "Outcomes Skills AI Assessment New Scores Disclaimer: AI can make mistakes. Cons…" at bounding box center [268, 313] width 498 height 480
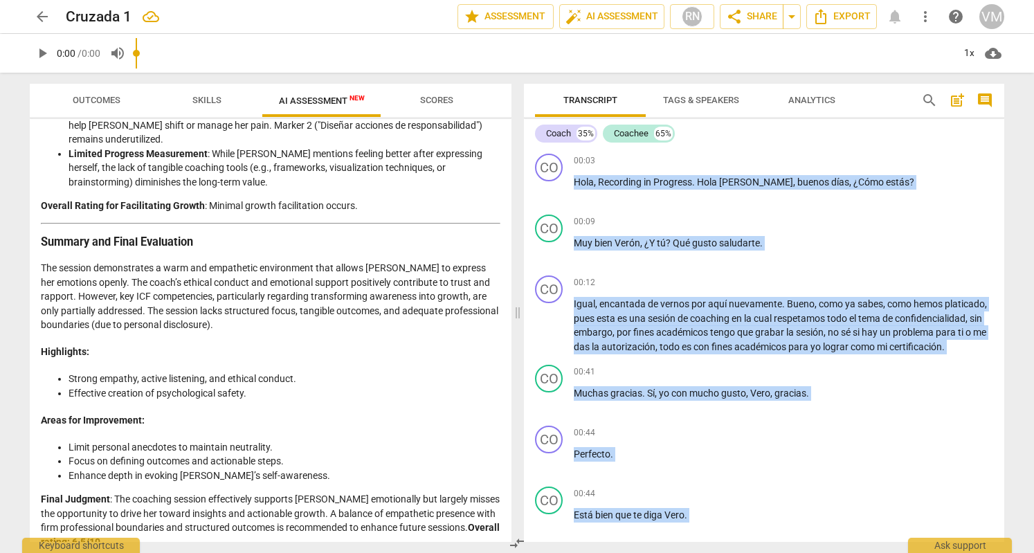
drag, startPoint x: 487, startPoint y: 546, endPoint x: 508, endPoint y: 543, distance: 20.9
click at [508, 543] on div "Outcomes Skills AI Assessment New Scores Disclaimer: AI can make mistakes. Cons…" at bounding box center [517, 313] width 996 height 480
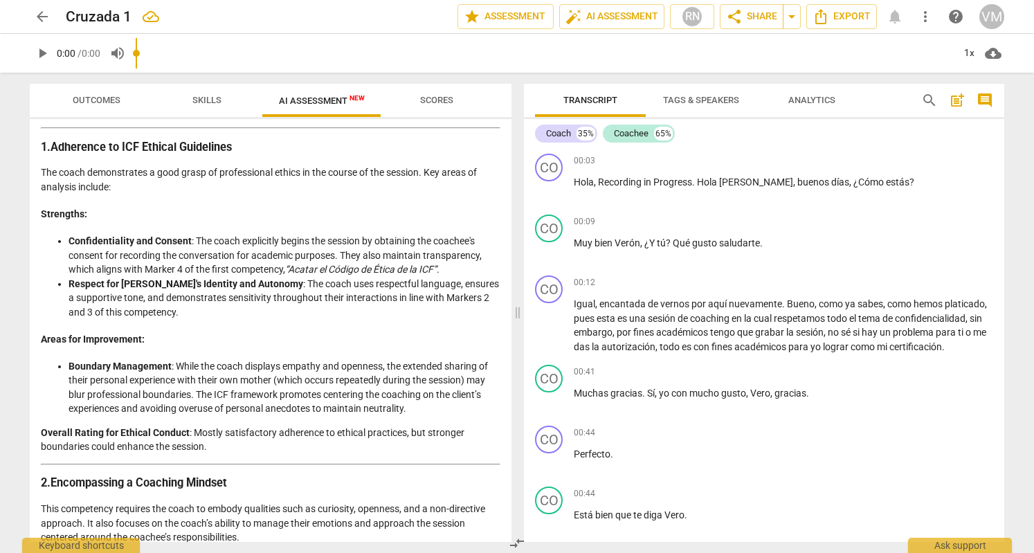
scroll to position [0, 0]
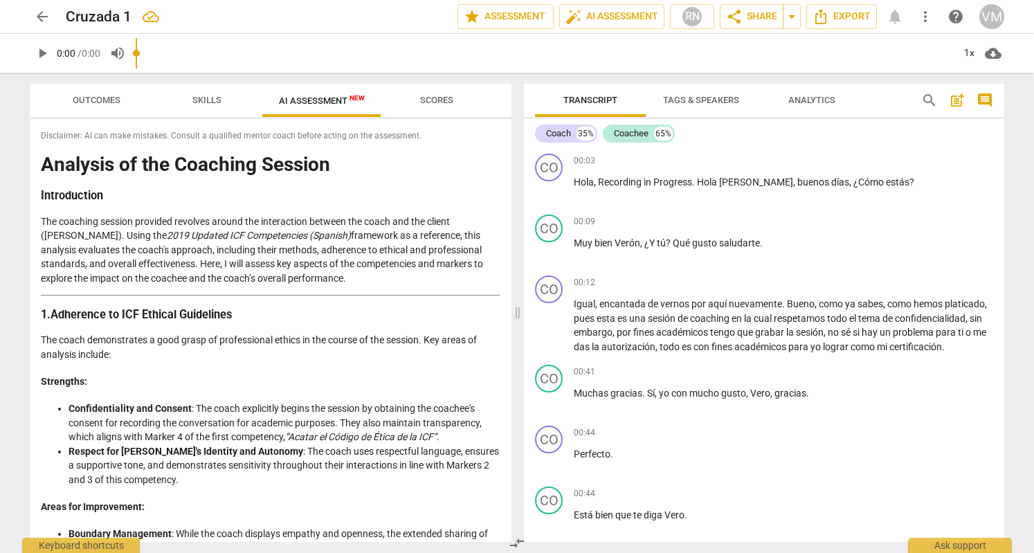
click at [210, 101] on span "Skills" at bounding box center [206, 100] width 29 height 10
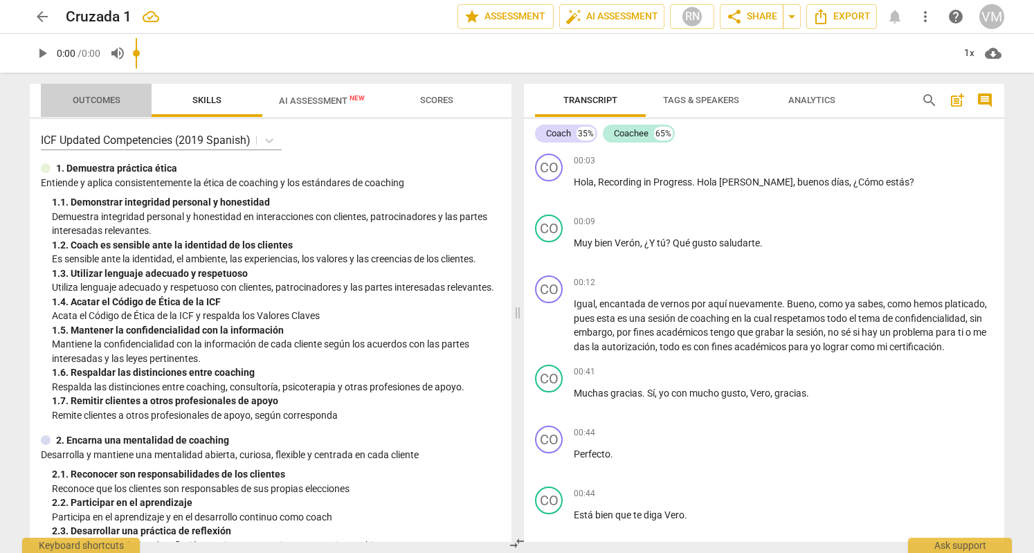
click at [108, 98] on span "Outcomes" at bounding box center [97, 100] width 48 height 10
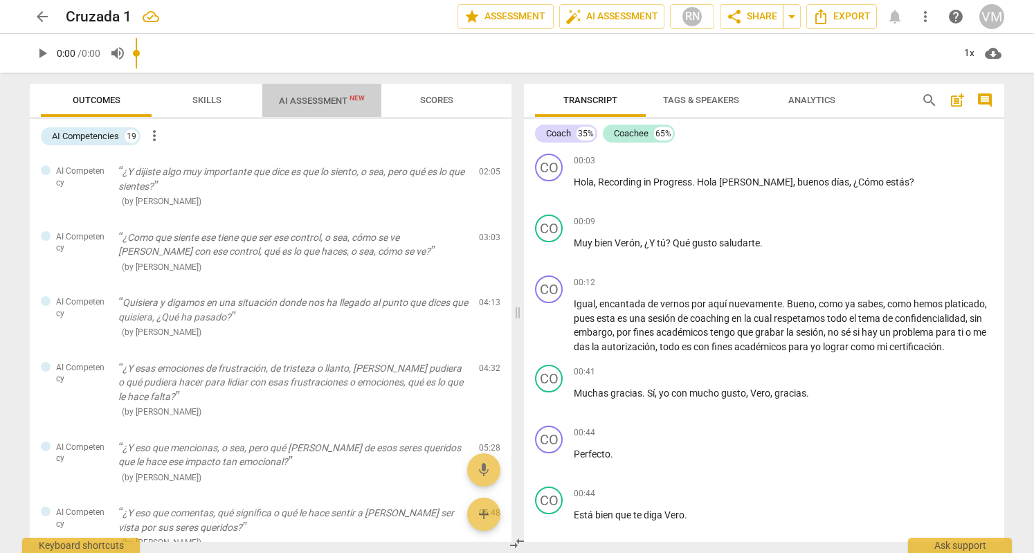
click at [331, 98] on span "AI Assessment New" at bounding box center [322, 100] width 86 height 10
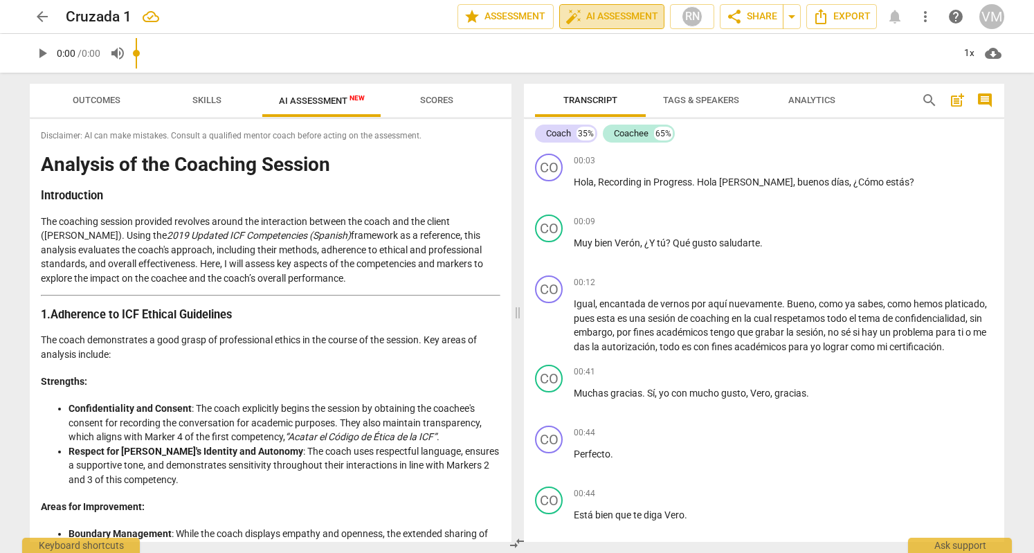
click at [598, 19] on span "auto_fix_high AI Assessment" at bounding box center [611, 16] width 93 height 17
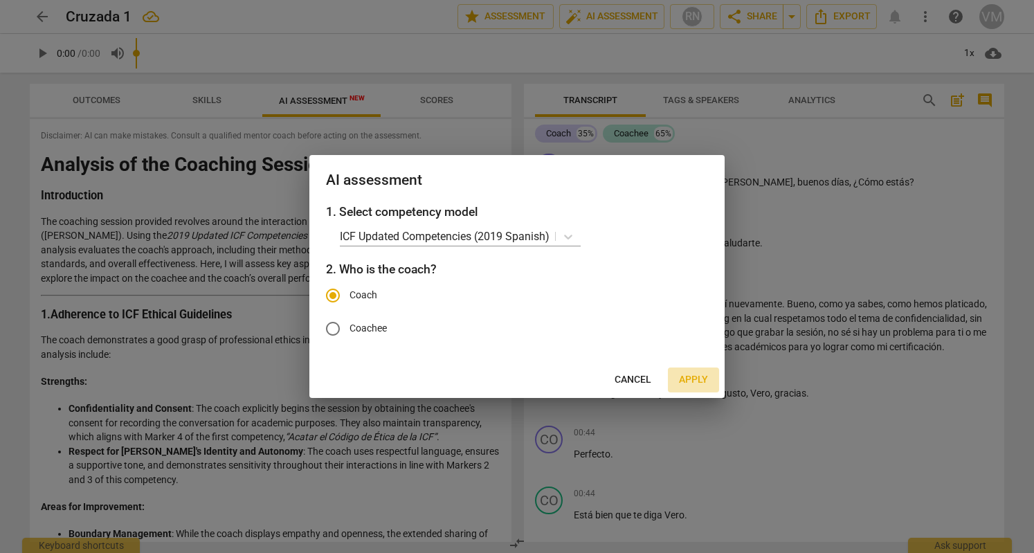
click at [696, 384] on span "Apply" at bounding box center [693, 380] width 29 height 14
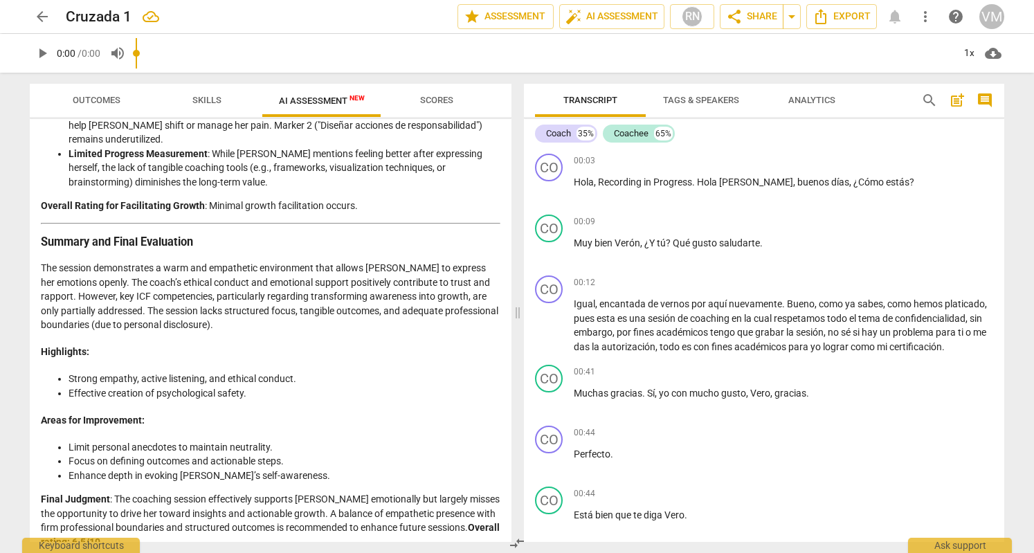
scroll to position [2216, 0]
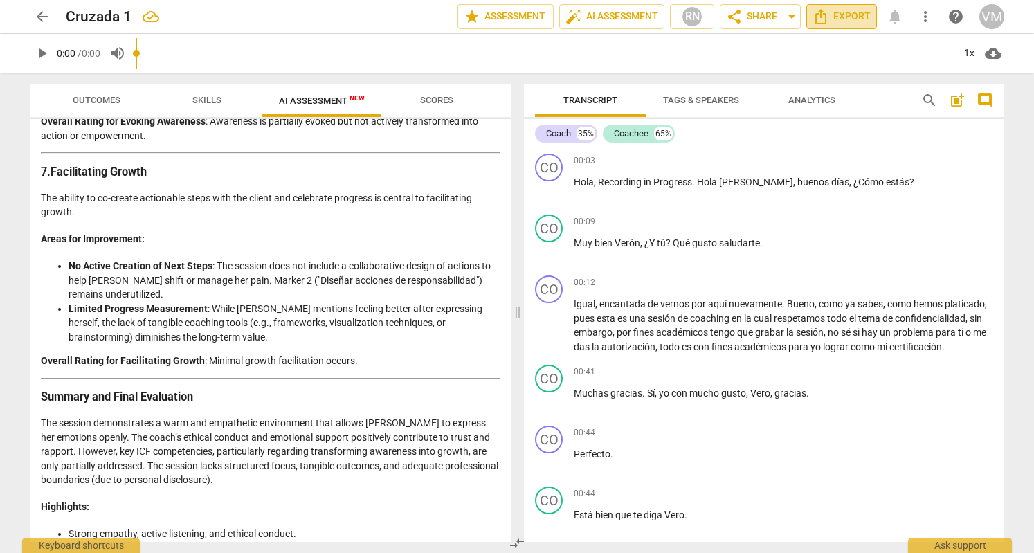
click at [832, 26] on button "Export" at bounding box center [841, 16] width 71 height 25
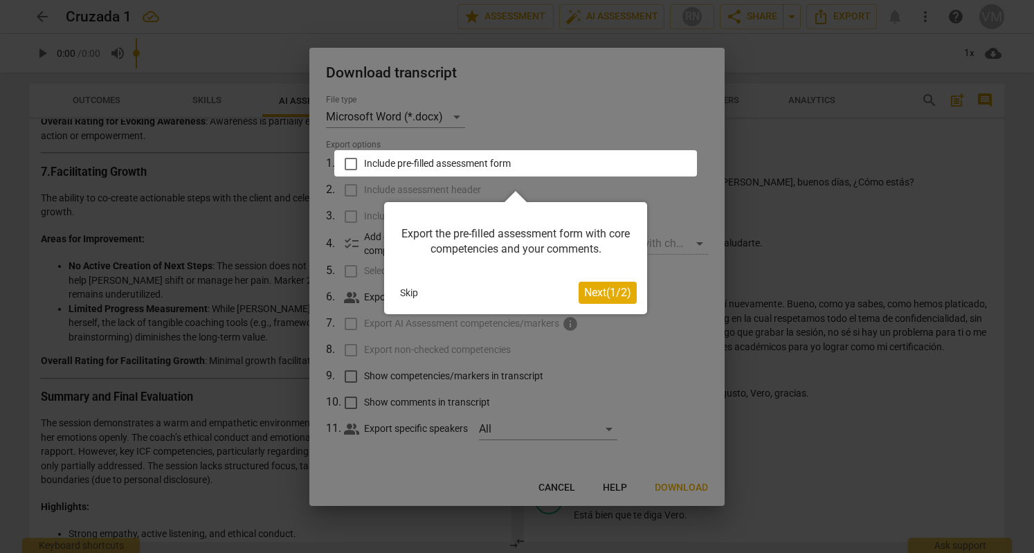
click at [609, 296] on span "Next ( 1 / 2 )" at bounding box center [607, 292] width 47 height 13
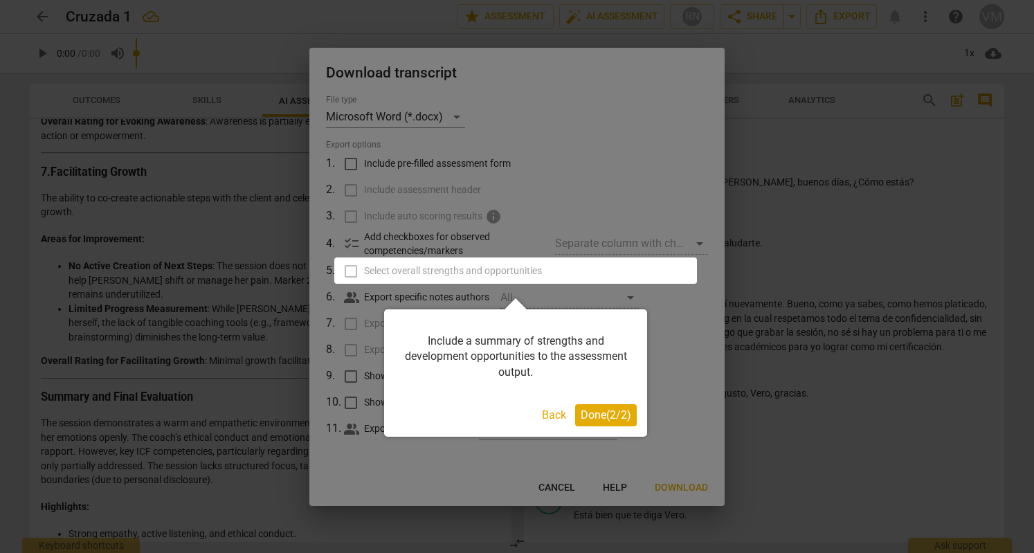
click at [620, 409] on span "Done ( 2 / 2 )" at bounding box center [606, 414] width 51 height 13
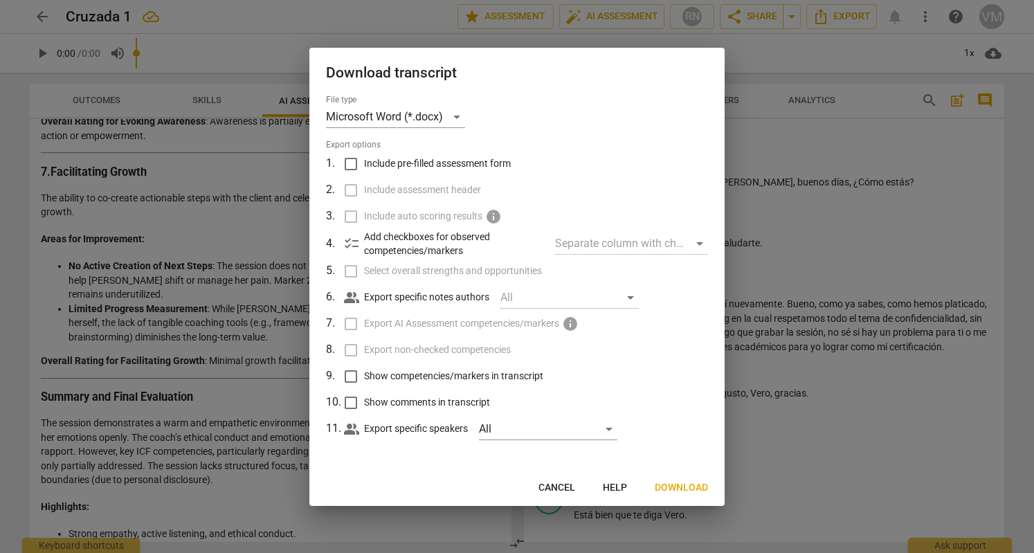
click at [358, 161] on input "Include pre-filled assessment form" at bounding box center [351, 164] width 26 height 26
checkbox input "true"
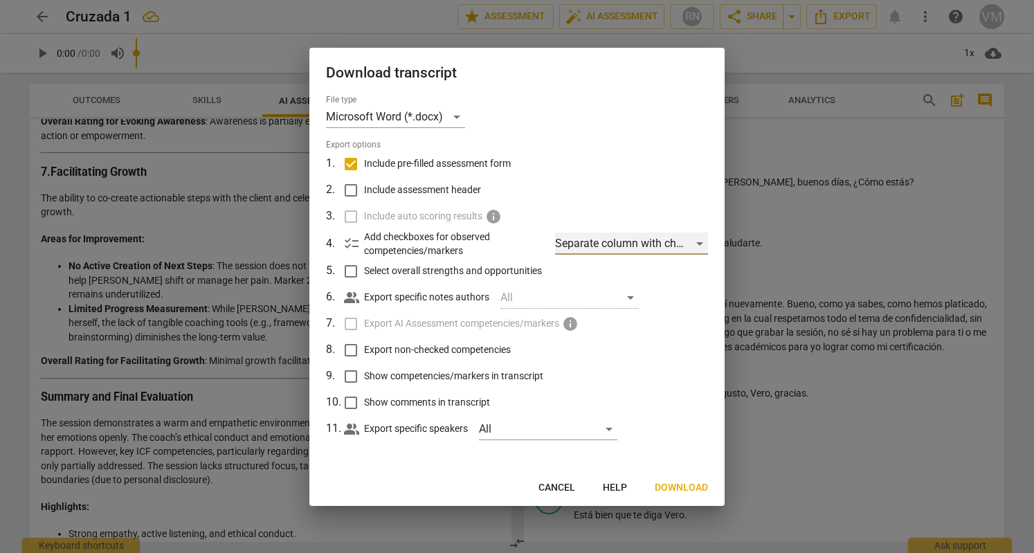
click at [626, 243] on div "Separate column with check marks" at bounding box center [631, 244] width 153 height 22
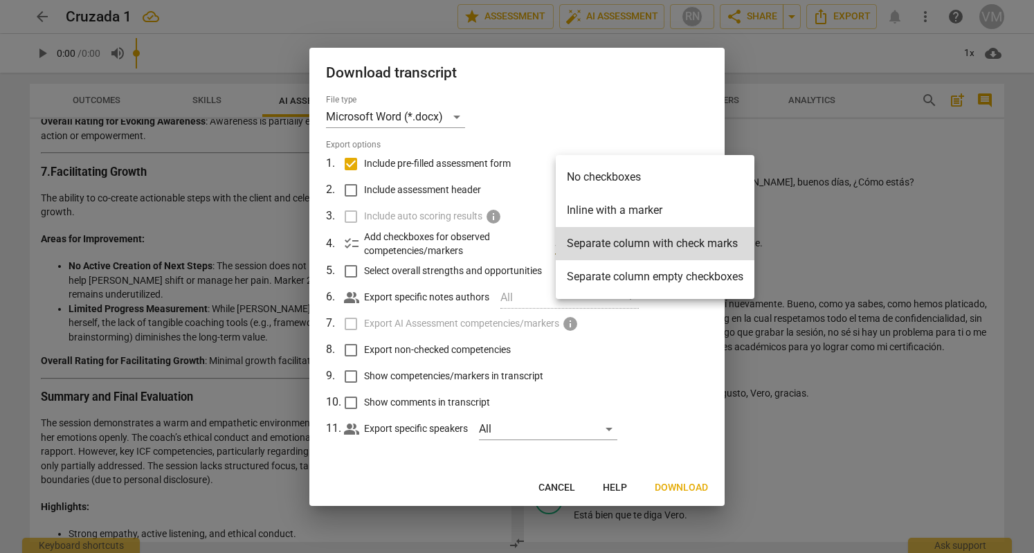
click at [626, 243] on li "Separate column with check marks" at bounding box center [655, 243] width 199 height 33
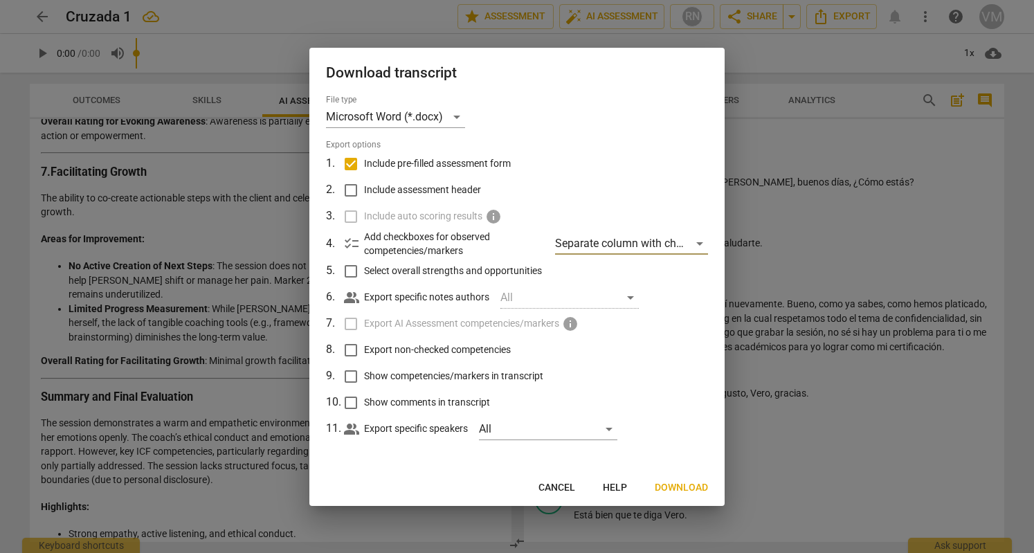
click at [682, 493] on span "Download" at bounding box center [681, 488] width 53 height 14
